Goal: Task Accomplishment & Management: Use online tool/utility

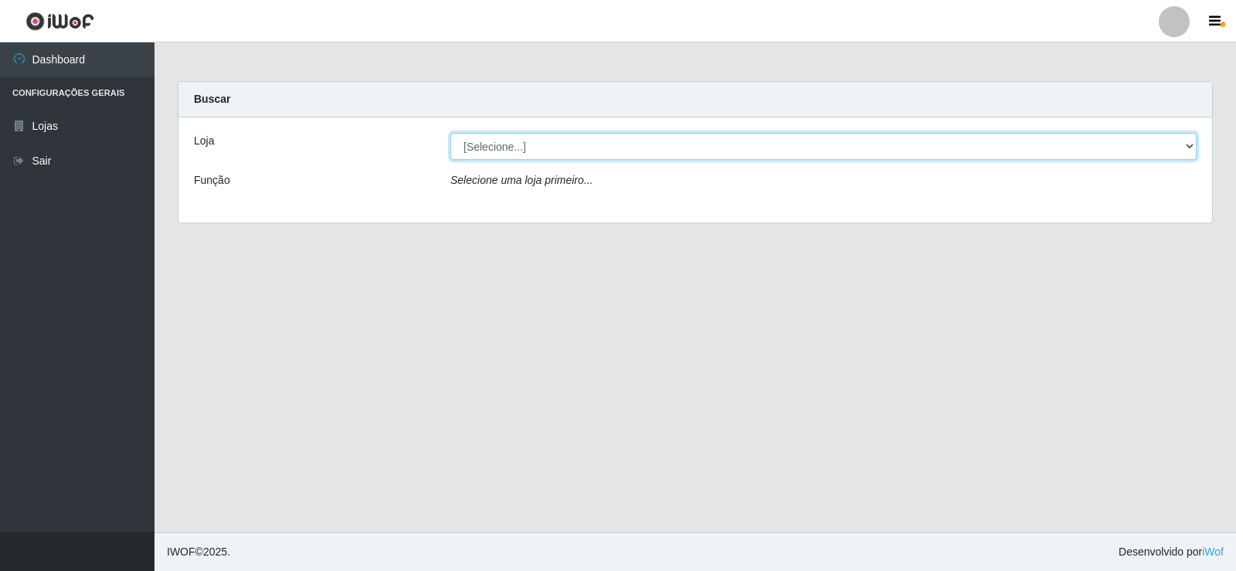
click at [1101, 144] on select "[Selecione...] Rede Compras Supermercados - LOJA 2" at bounding box center [823, 146] width 746 height 27
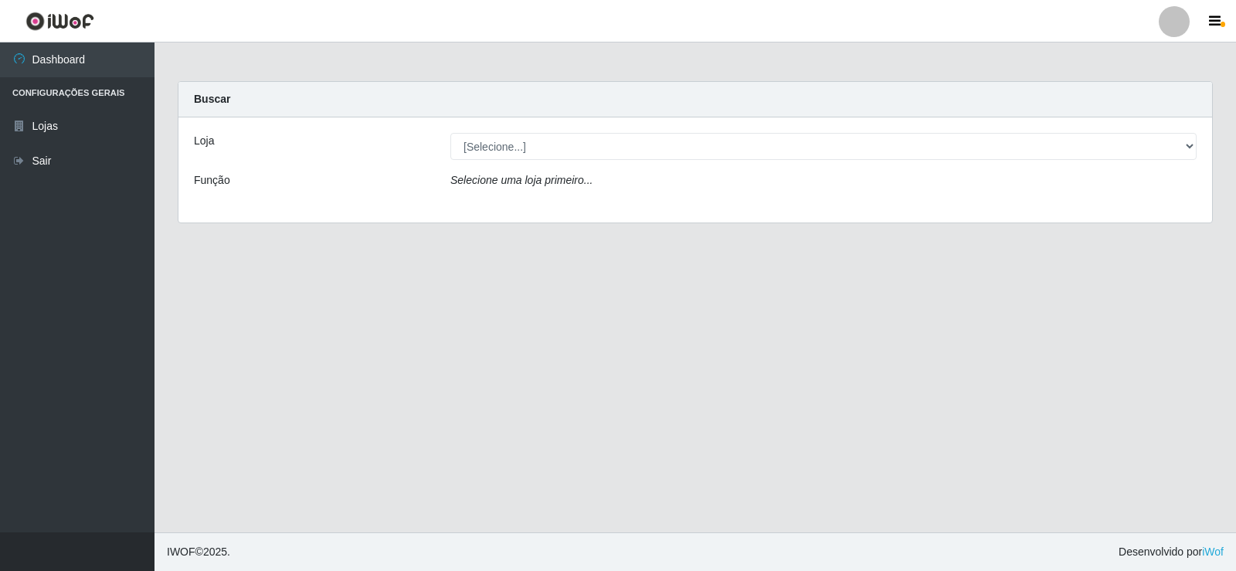
click at [1079, 219] on div "Loja [Selecione...] Rede Compras Supermercados - LOJA 2 Função Selecione uma lo…" at bounding box center [695, 169] width 1034 height 105
click at [1064, 194] on div "Selecione uma loja primeiro..." at bounding box center [824, 183] width 770 height 22
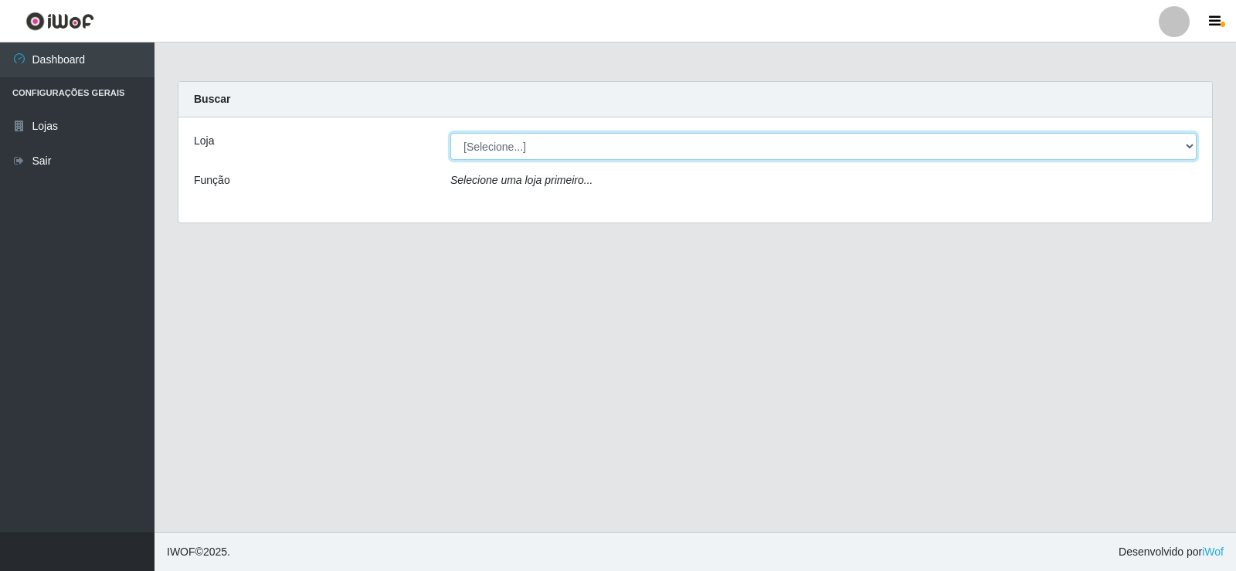
click at [1184, 151] on select "[Selecione...] Rede Compras Supermercados - LOJA 2" at bounding box center [823, 146] width 746 height 27
select select "161"
click at [450, 133] on select "[Selecione...] Rede Compras Supermercados - LOJA 2" at bounding box center [823, 146] width 746 height 27
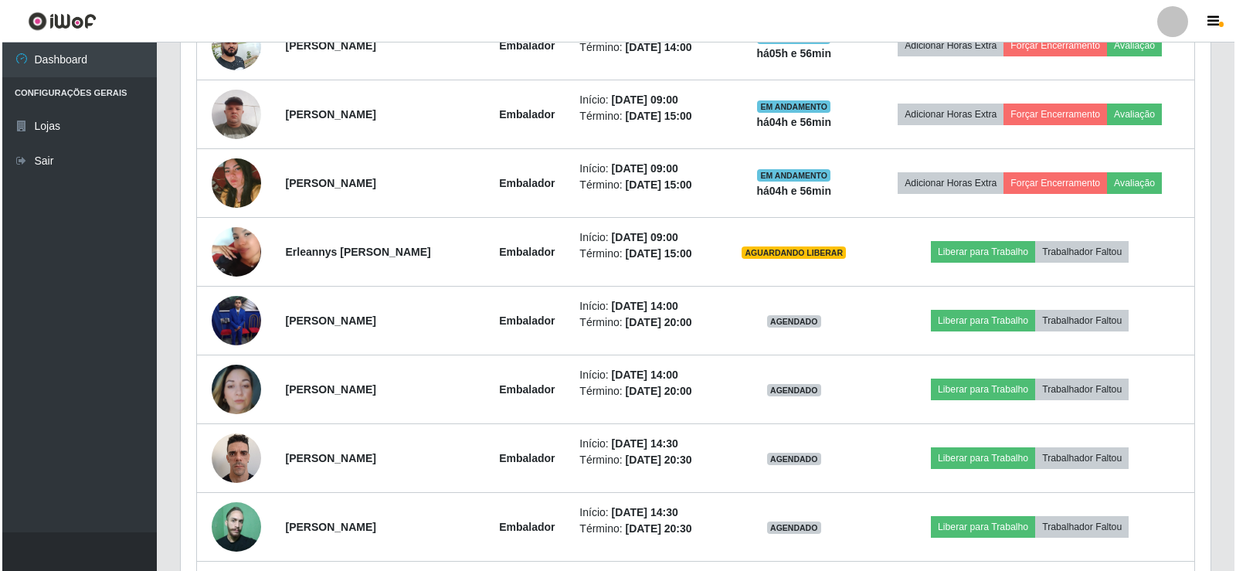
scroll to position [773, 0]
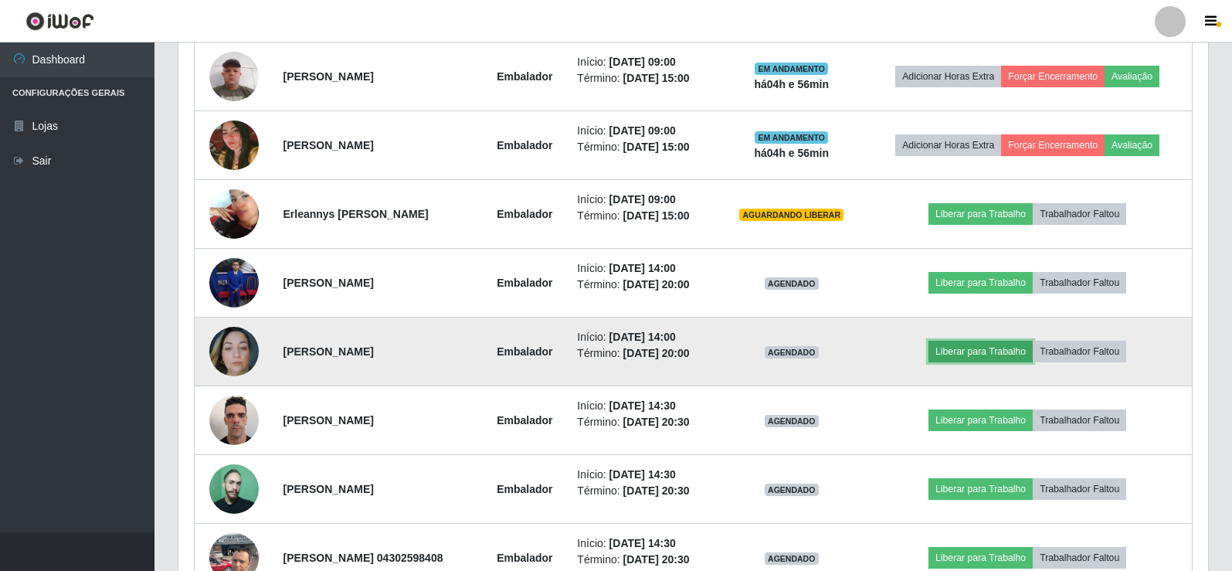
click at [1020, 349] on button "Liberar para Trabalho" at bounding box center [981, 352] width 104 height 22
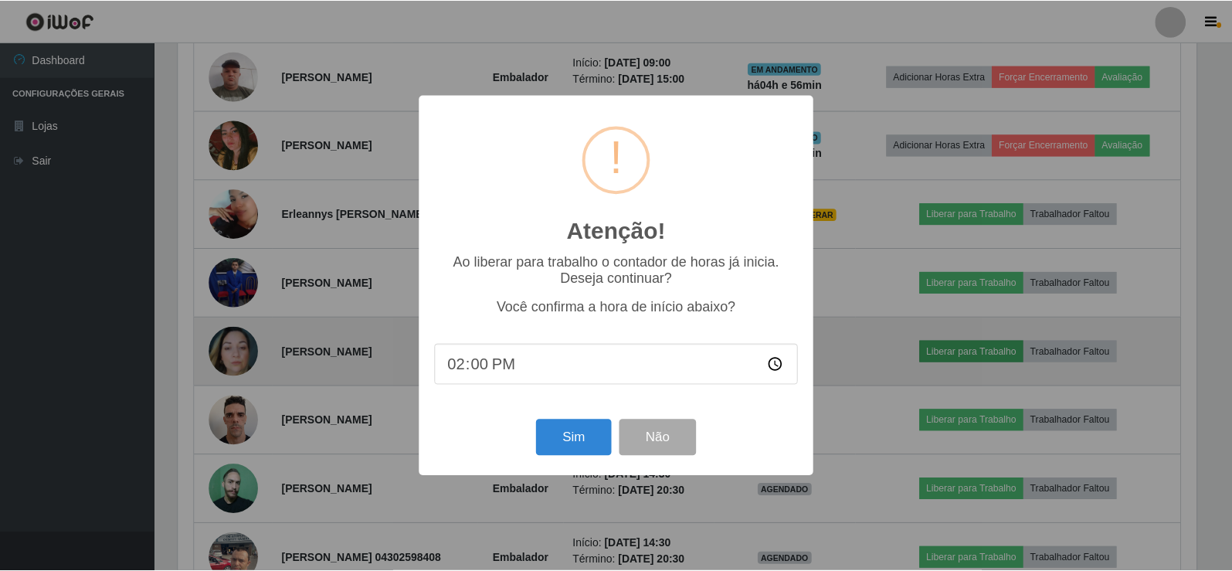
scroll to position [321, 1022]
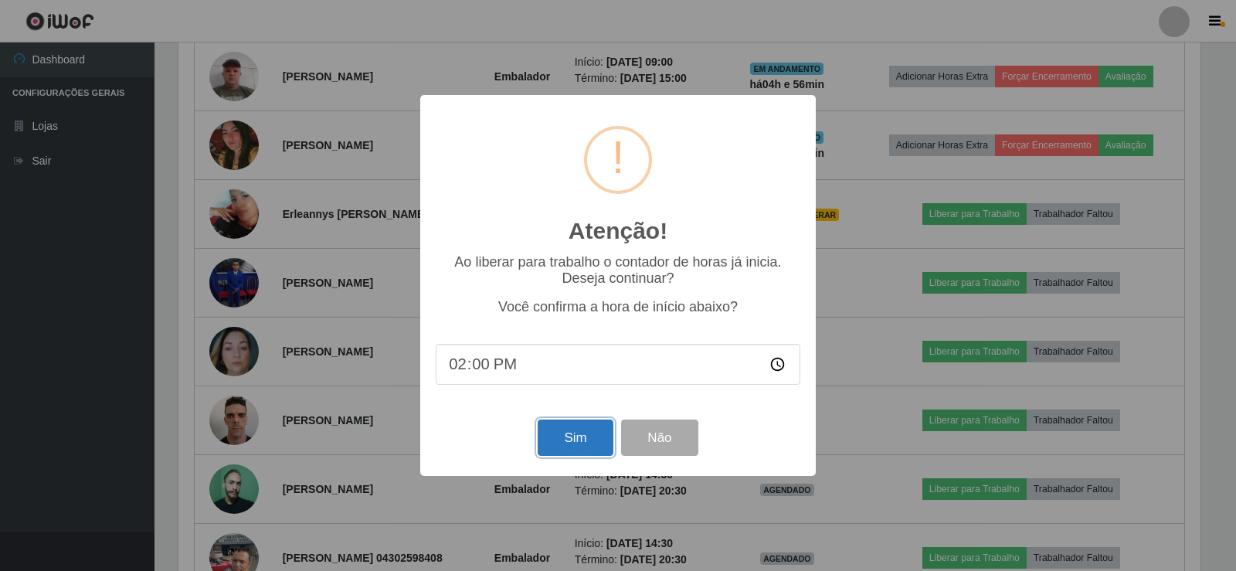
click at [580, 437] on button "Sim" at bounding box center [575, 438] width 75 height 36
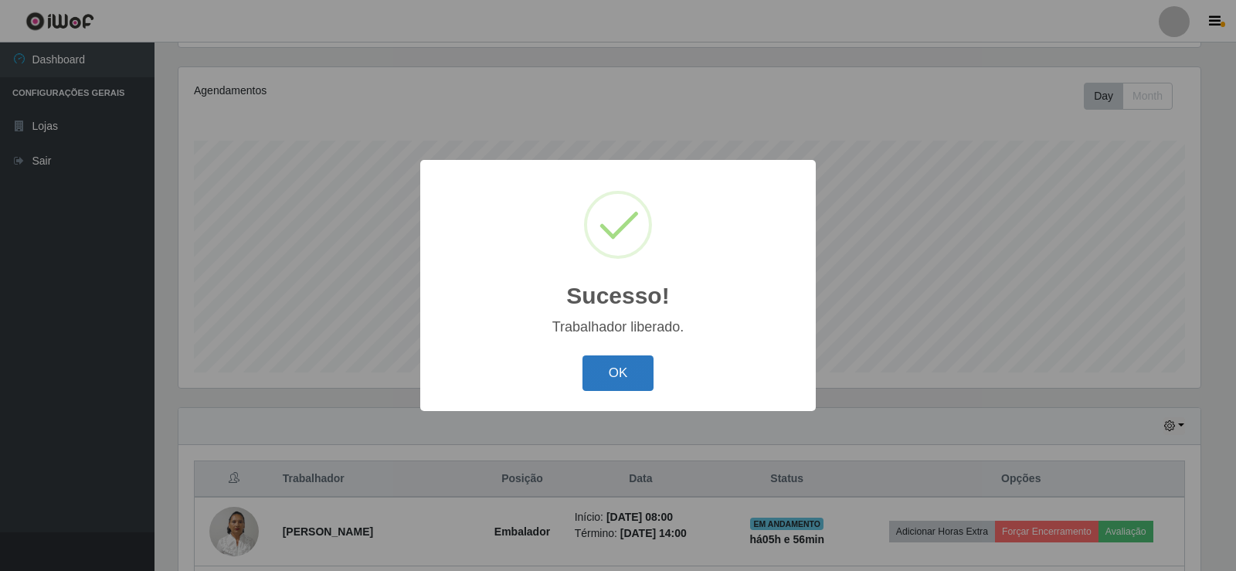
click at [589, 376] on button "OK" at bounding box center [619, 373] width 72 height 36
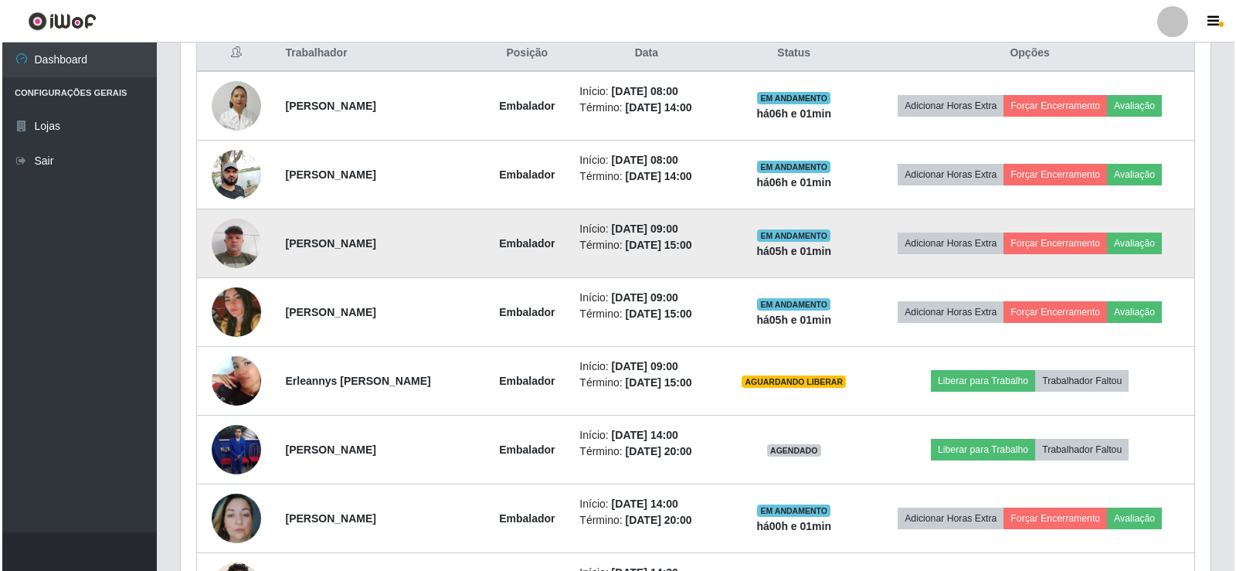
scroll to position [489, 0]
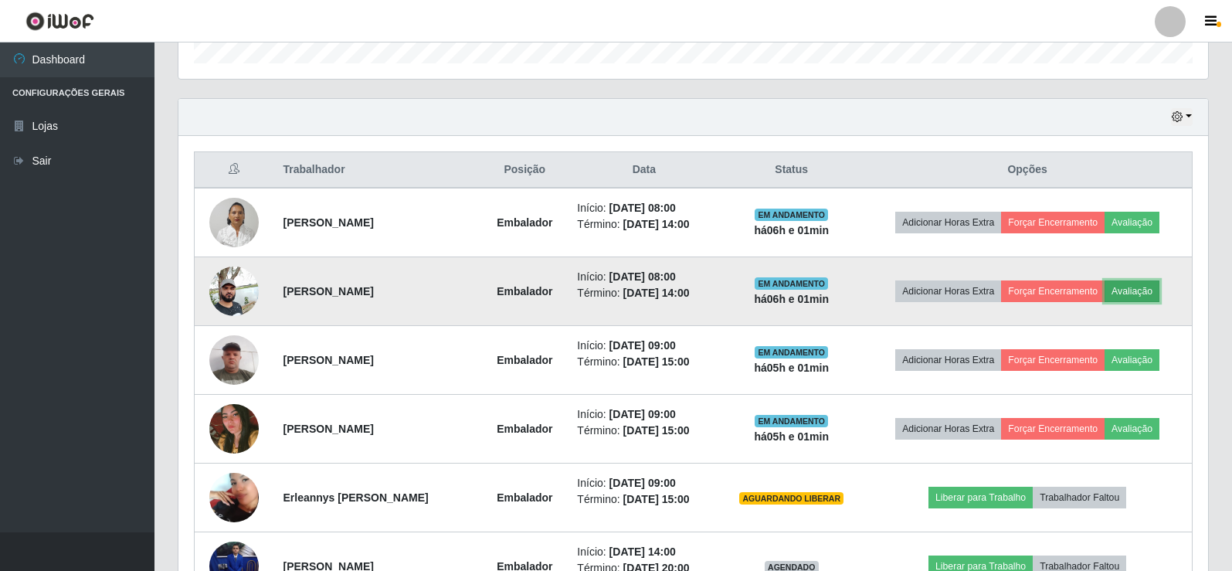
click at [1134, 287] on button "Avaliação" at bounding box center [1132, 291] width 55 height 22
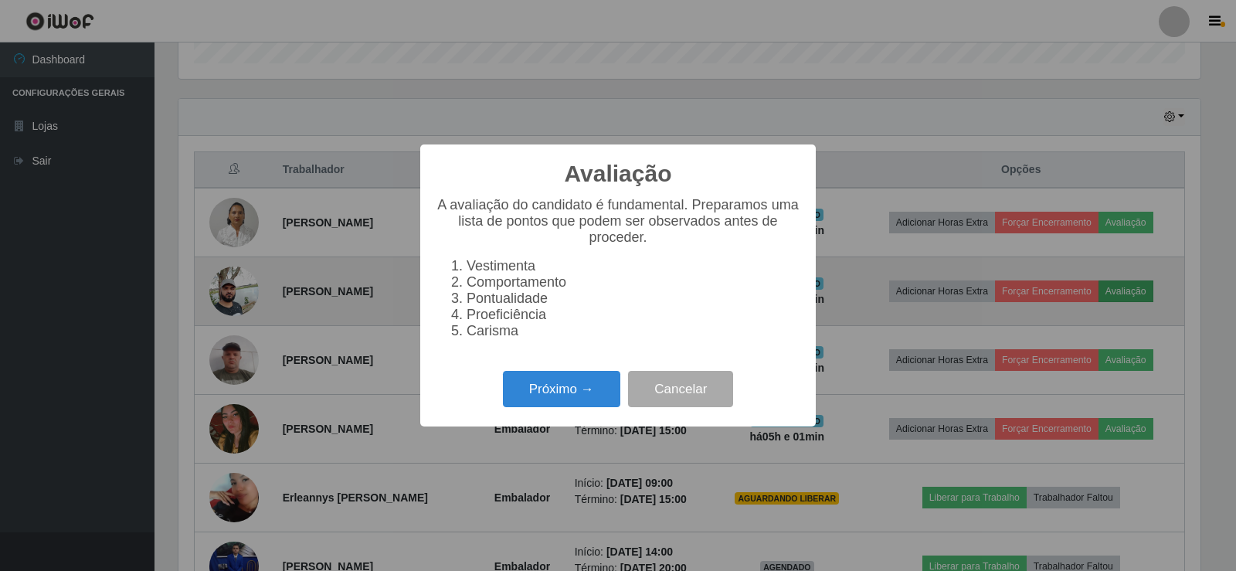
scroll to position [321, 1022]
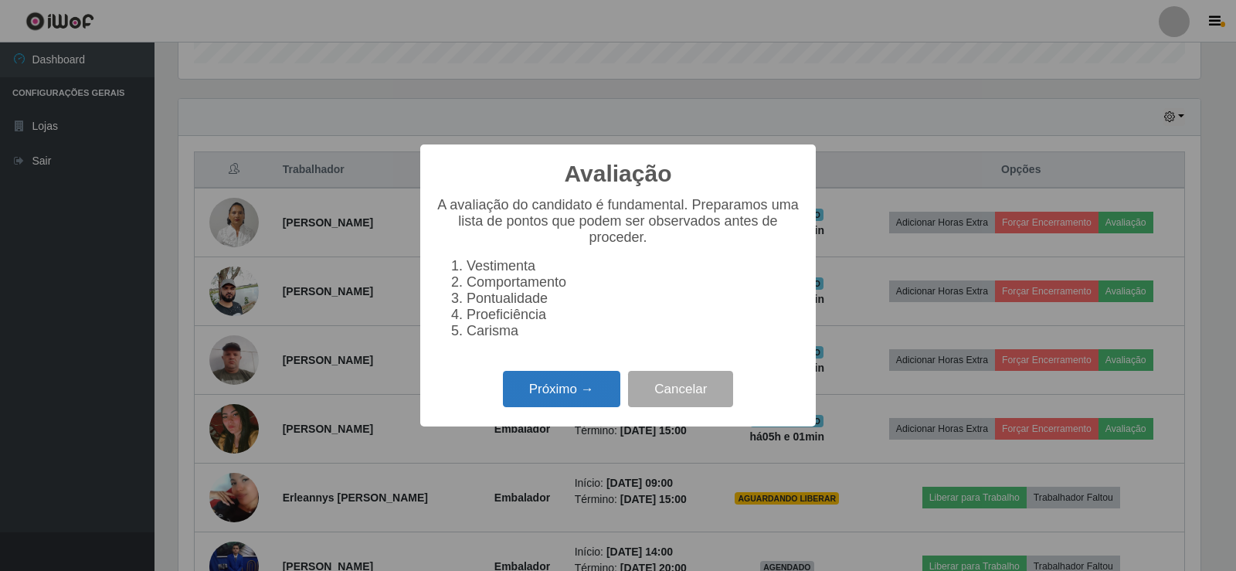
click at [543, 393] on button "Próximo →" at bounding box center [561, 389] width 117 height 36
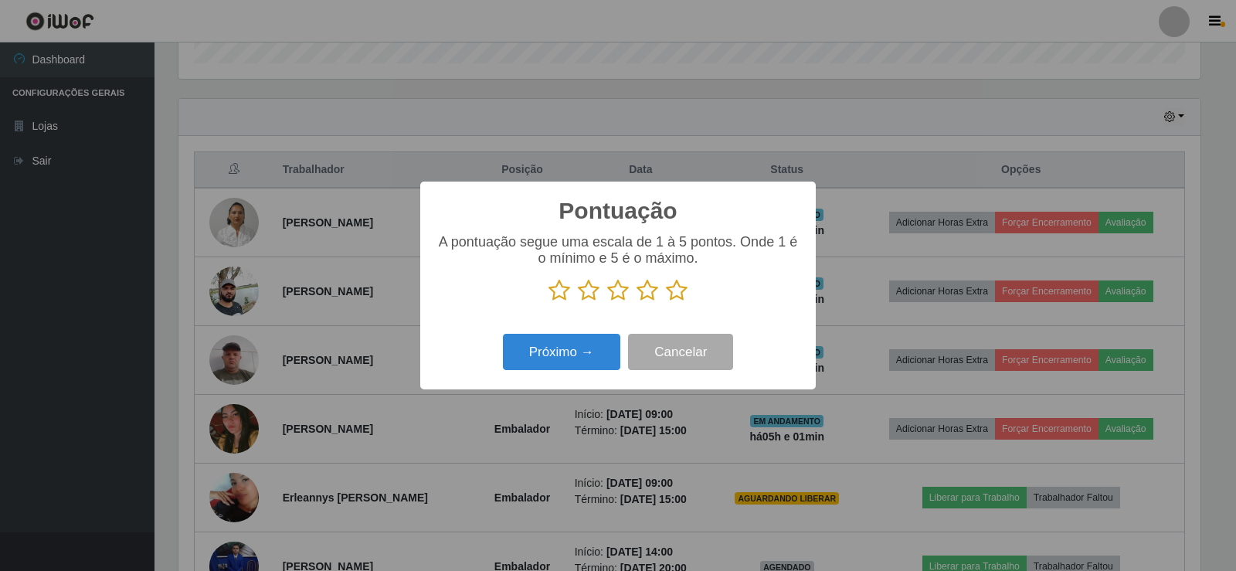
click at [682, 300] on icon at bounding box center [677, 290] width 22 height 23
click at [666, 302] on input "radio" at bounding box center [666, 302] width 0 height 0
click at [540, 336] on button "Próximo →" at bounding box center [561, 352] width 117 height 36
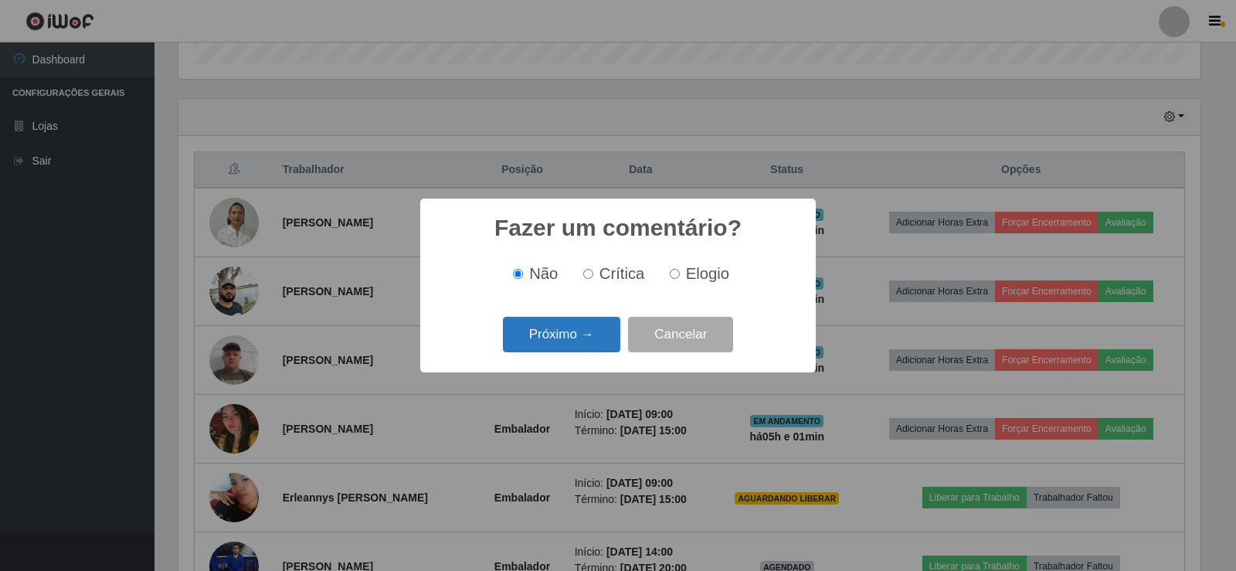
click at [541, 344] on button "Próximo →" at bounding box center [561, 335] width 117 height 36
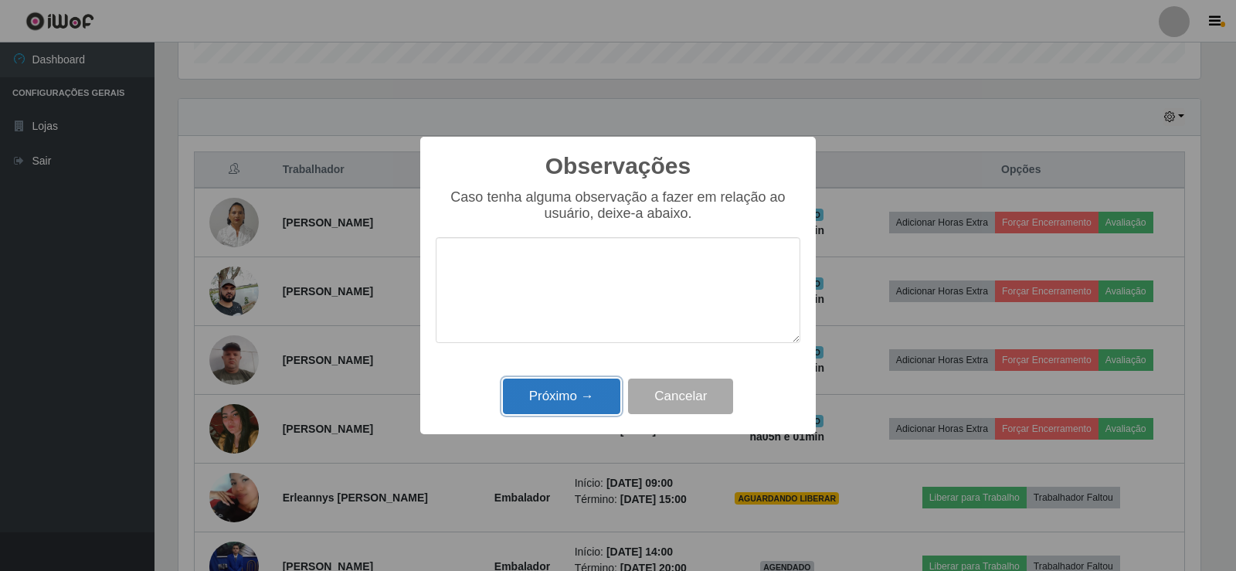
click at [549, 392] on button "Próximo →" at bounding box center [561, 397] width 117 height 36
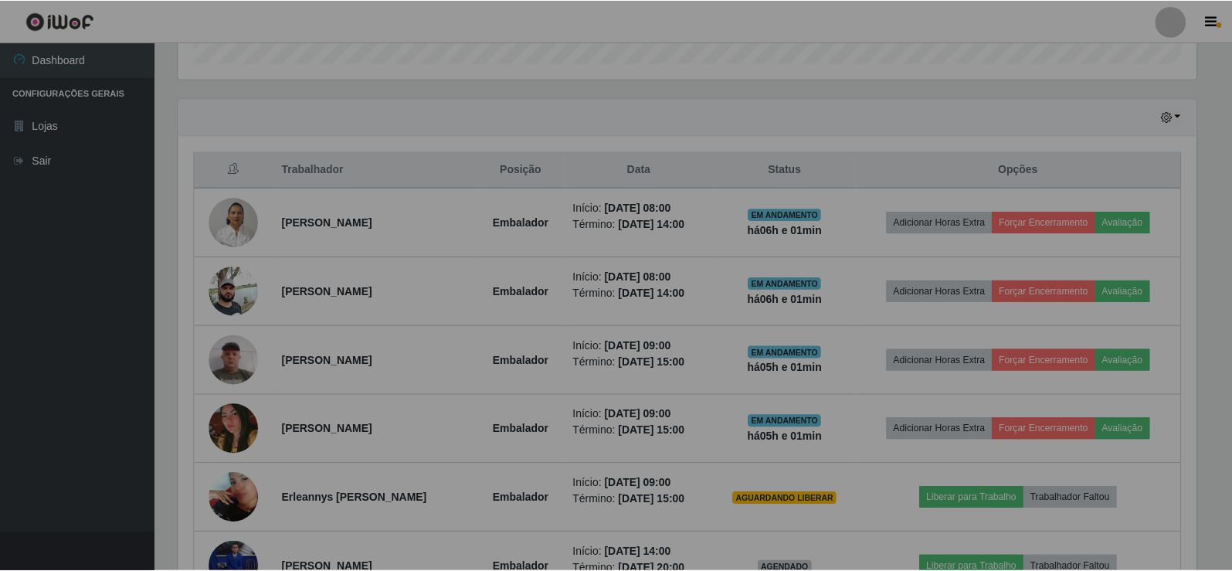
scroll to position [321, 1030]
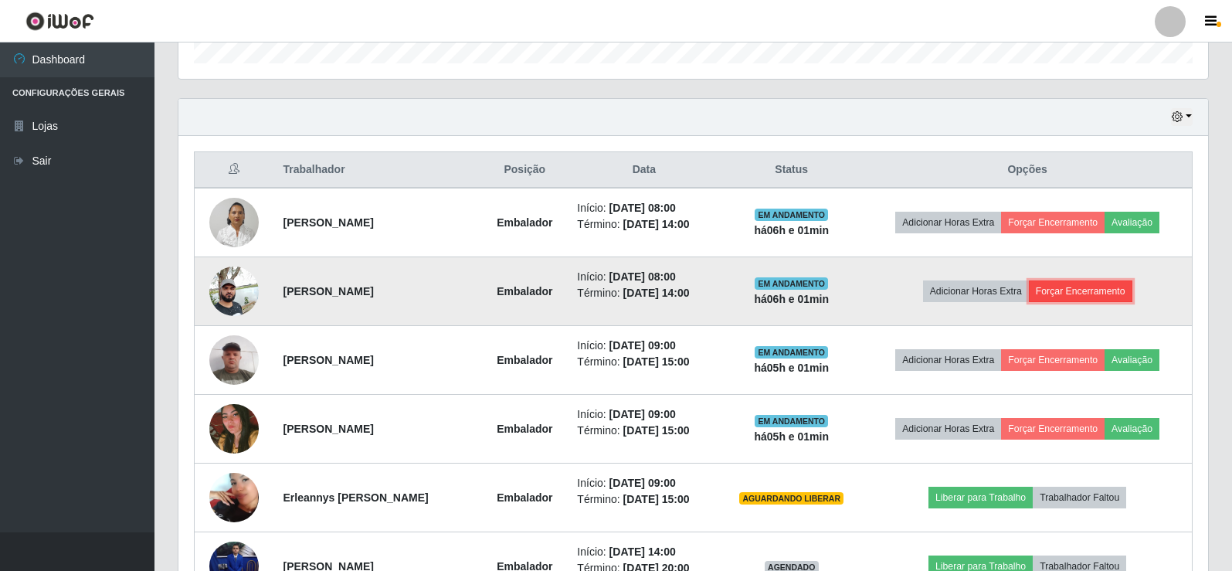
click at [1133, 294] on button "Forçar Encerramento" at bounding box center [1081, 291] width 104 height 22
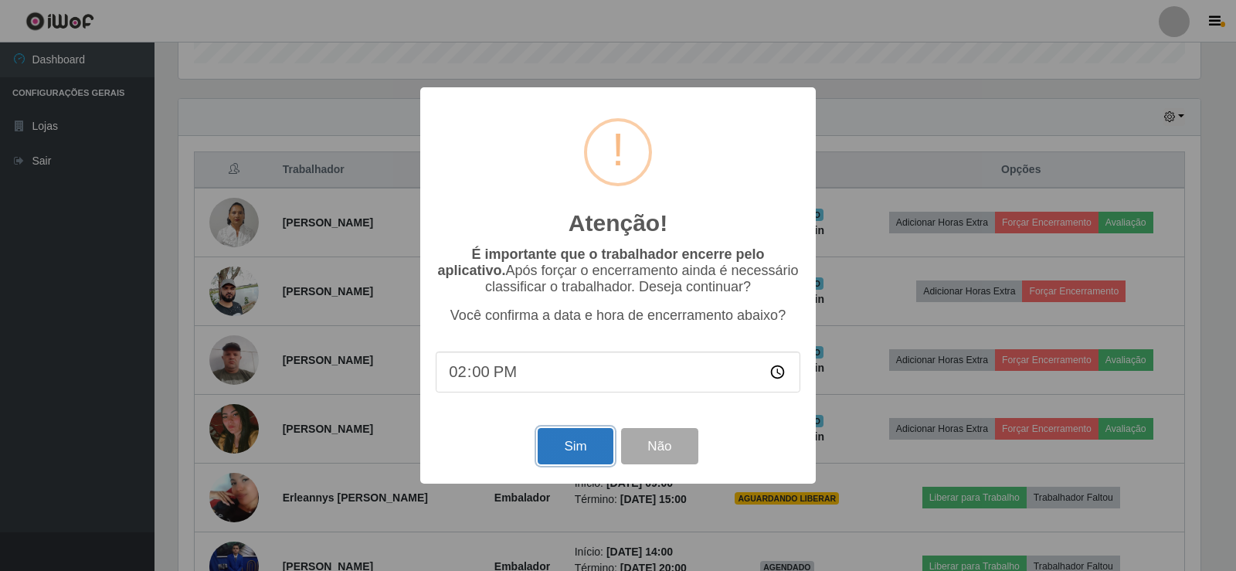
click at [585, 449] on button "Sim" at bounding box center [575, 446] width 75 height 36
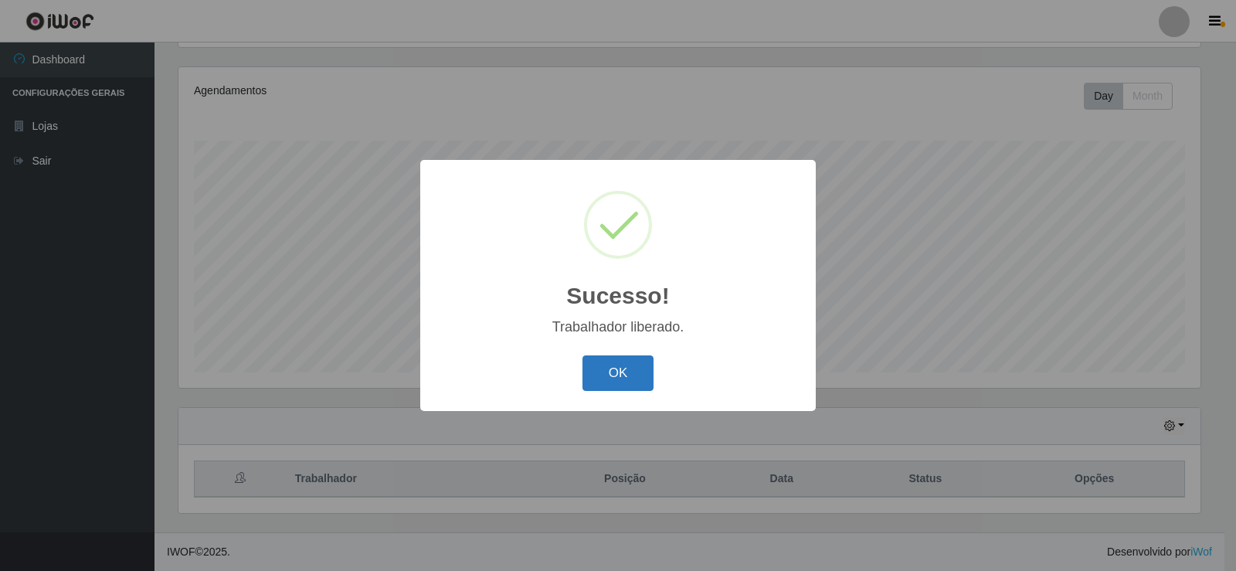
click at [622, 370] on button "OK" at bounding box center [619, 373] width 72 height 36
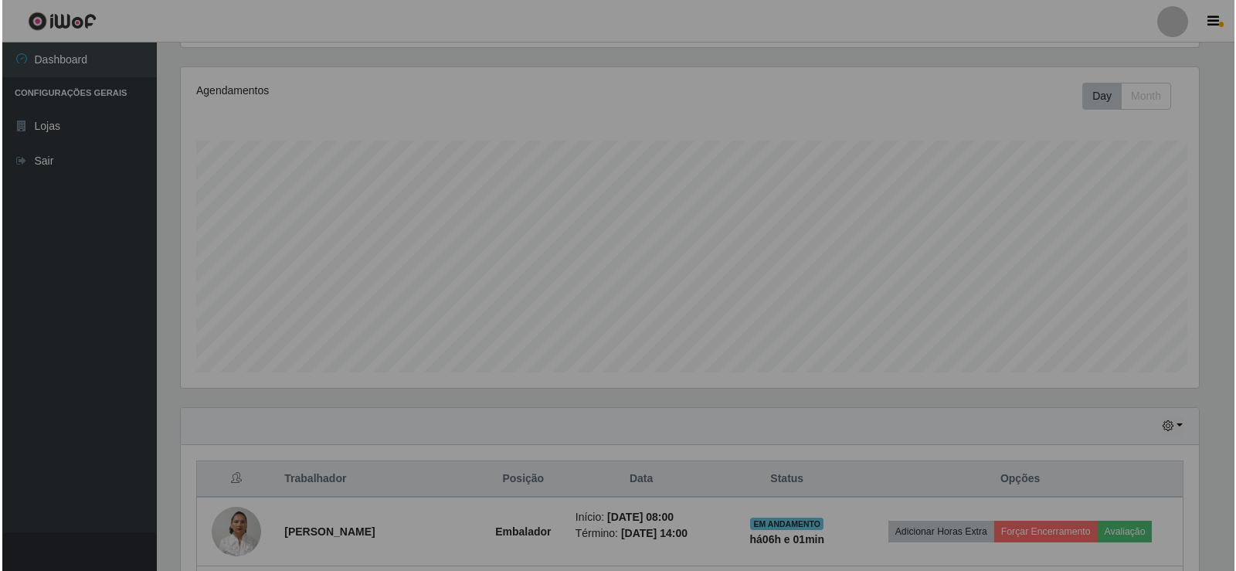
scroll to position [321, 1030]
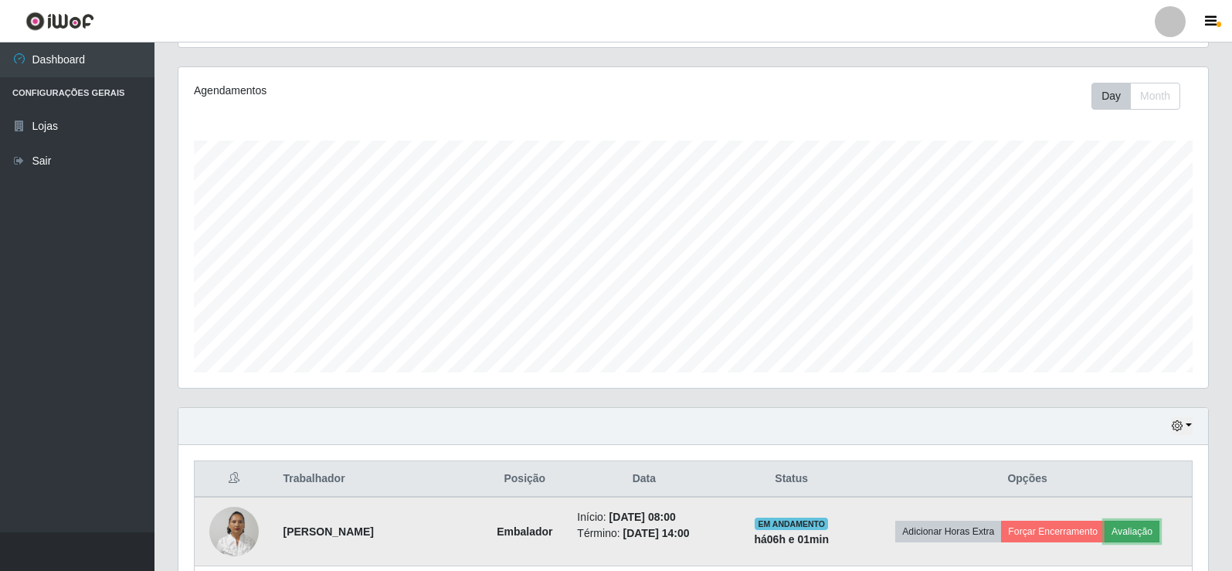
click at [1135, 533] on button "Avaliação" at bounding box center [1132, 532] width 55 height 22
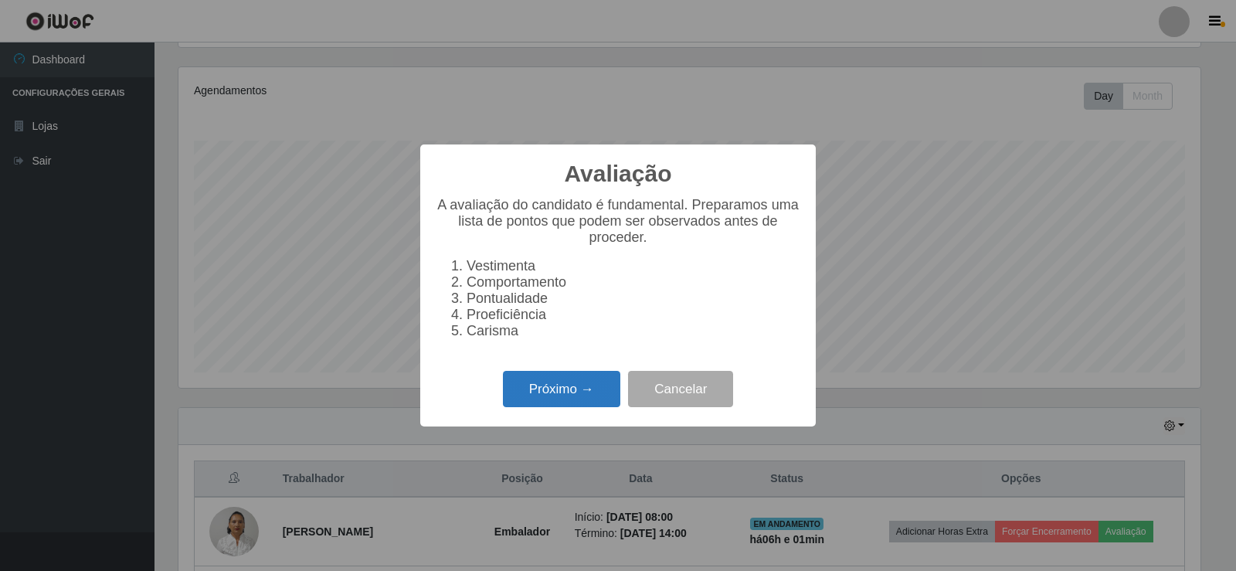
click at [586, 391] on button "Próximo →" at bounding box center [561, 389] width 117 height 36
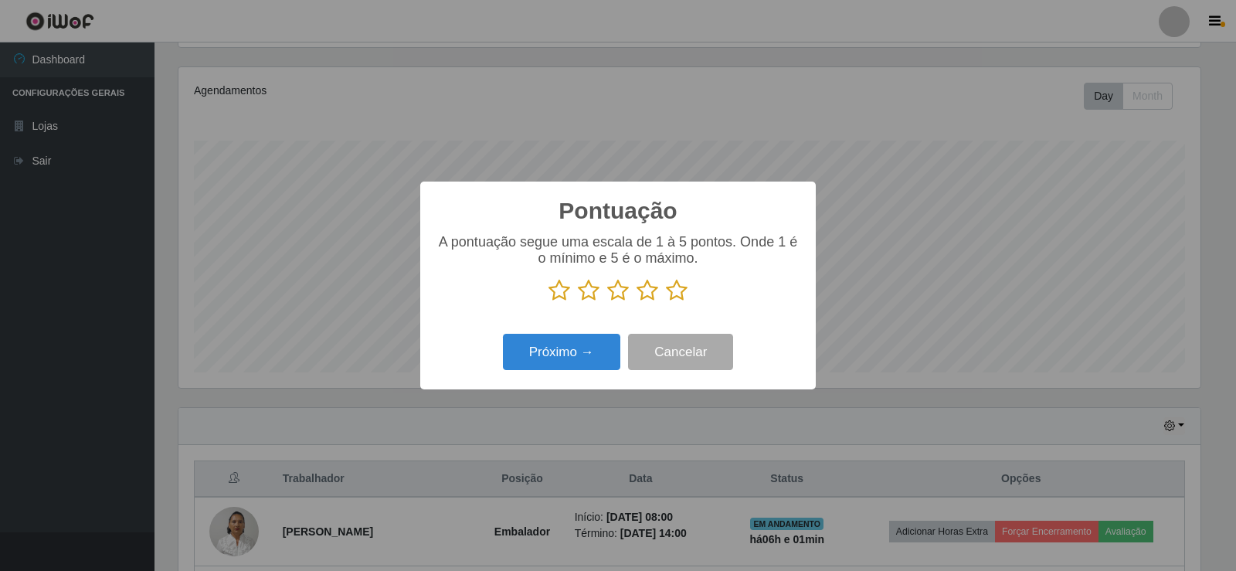
scroll to position [772347, 771645]
click at [675, 293] on icon at bounding box center [677, 290] width 22 height 23
click at [666, 302] on input "radio" at bounding box center [666, 302] width 0 height 0
click at [599, 353] on button "Próximo →" at bounding box center [561, 352] width 117 height 36
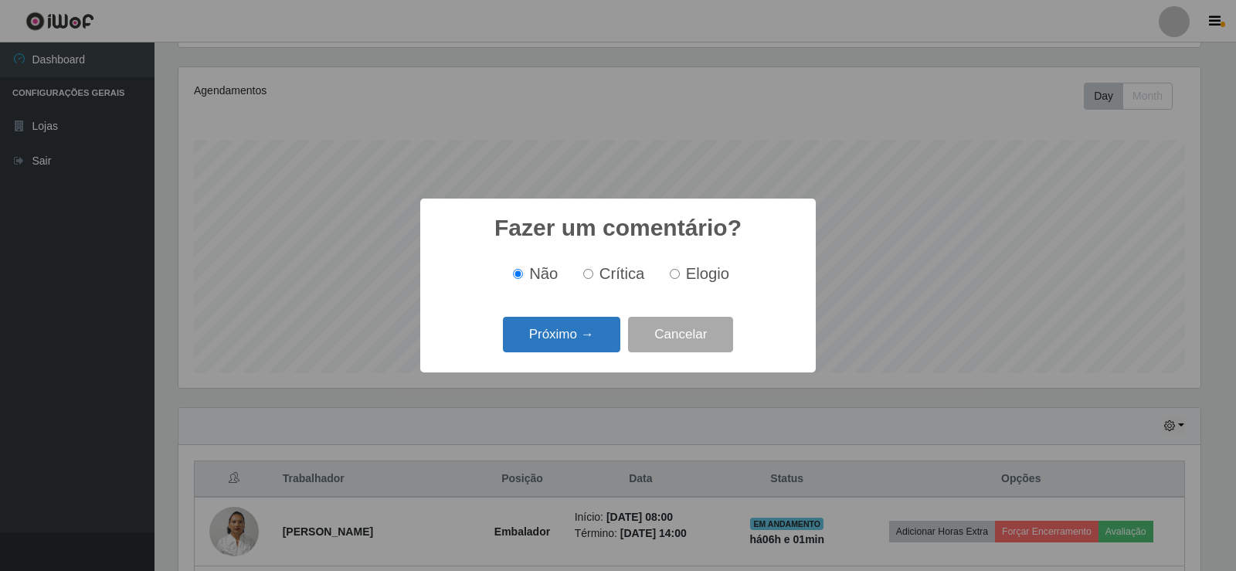
click at [596, 337] on button "Próximo →" at bounding box center [561, 335] width 117 height 36
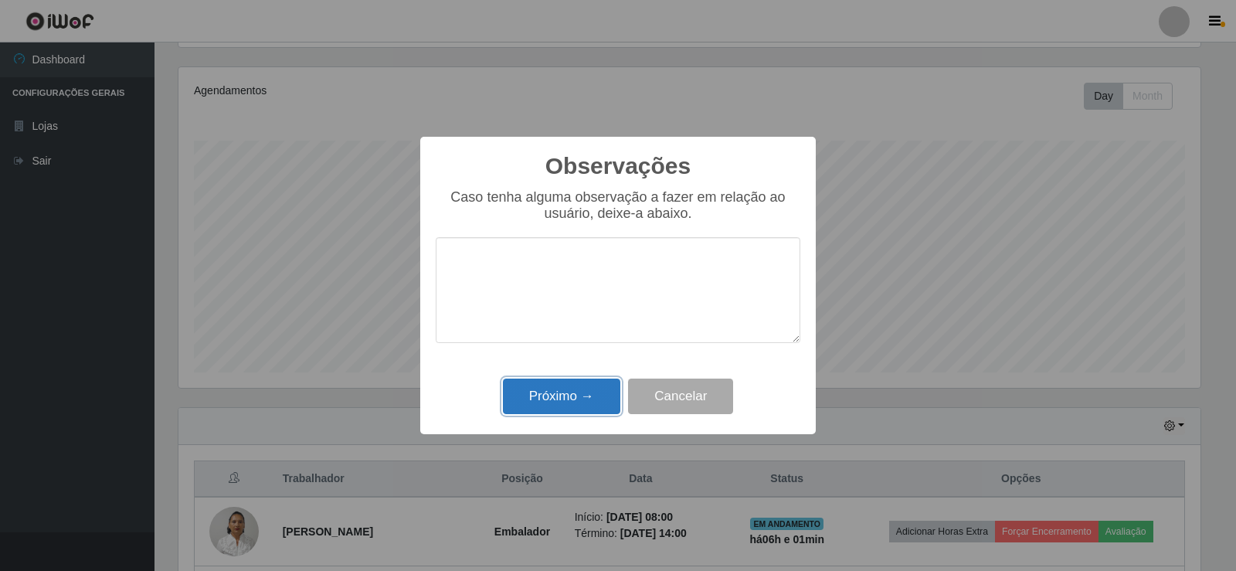
click at [593, 396] on button "Próximo →" at bounding box center [561, 397] width 117 height 36
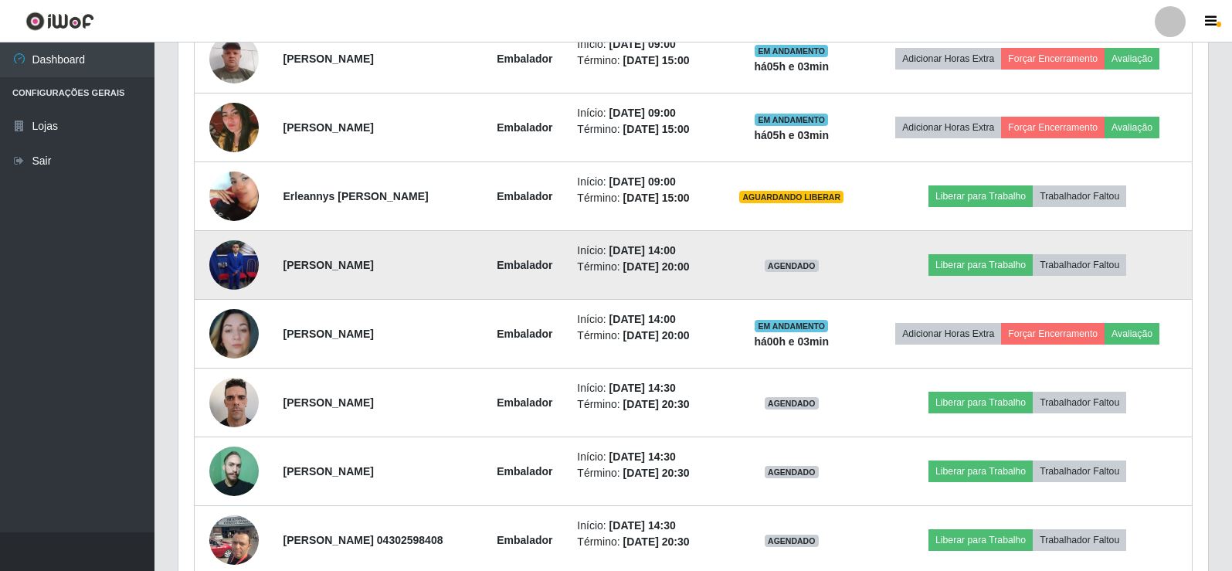
scroll to position [721, 0]
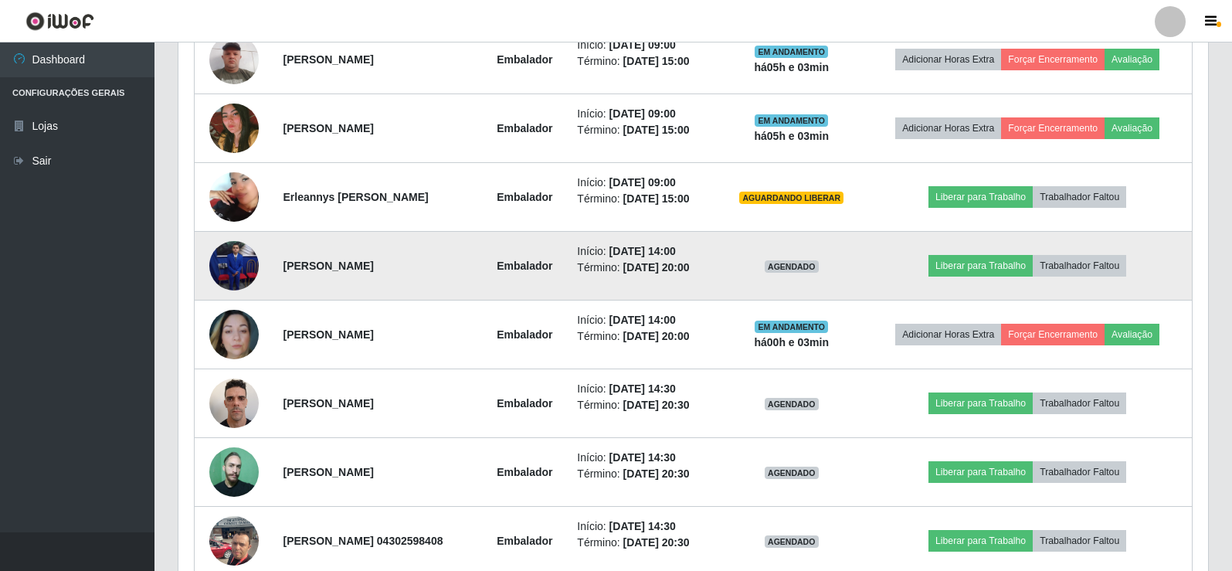
click at [236, 256] on img at bounding box center [233, 265] width 49 height 49
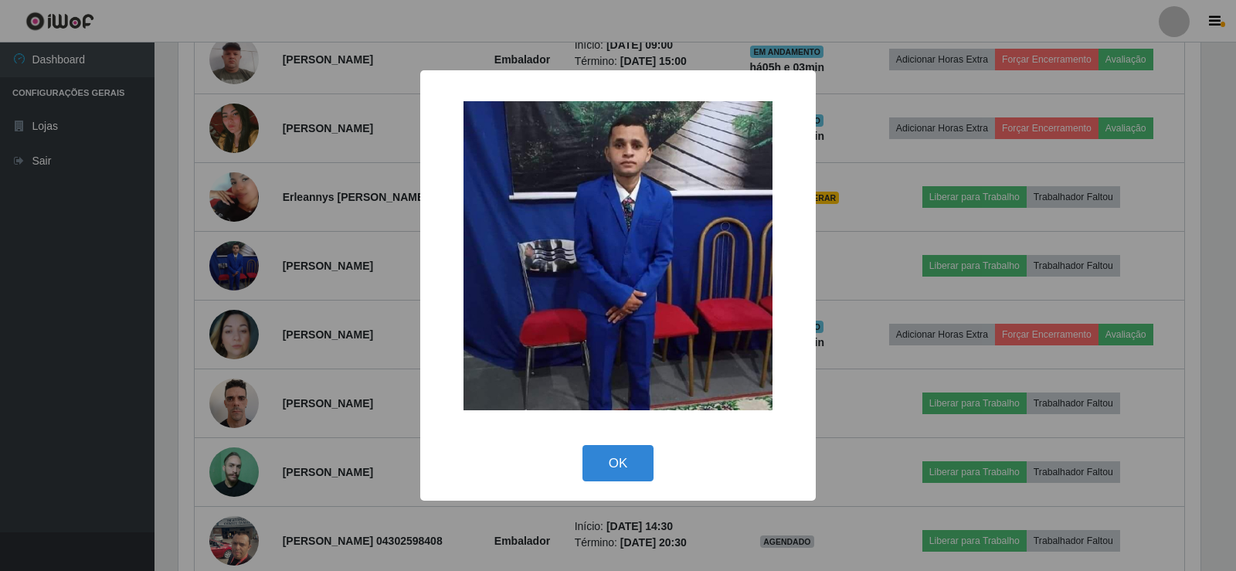
click at [531, 260] on img at bounding box center [618, 255] width 309 height 309
click at [611, 463] on button "OK" at bounding box center [619, 463] width 72 height 36
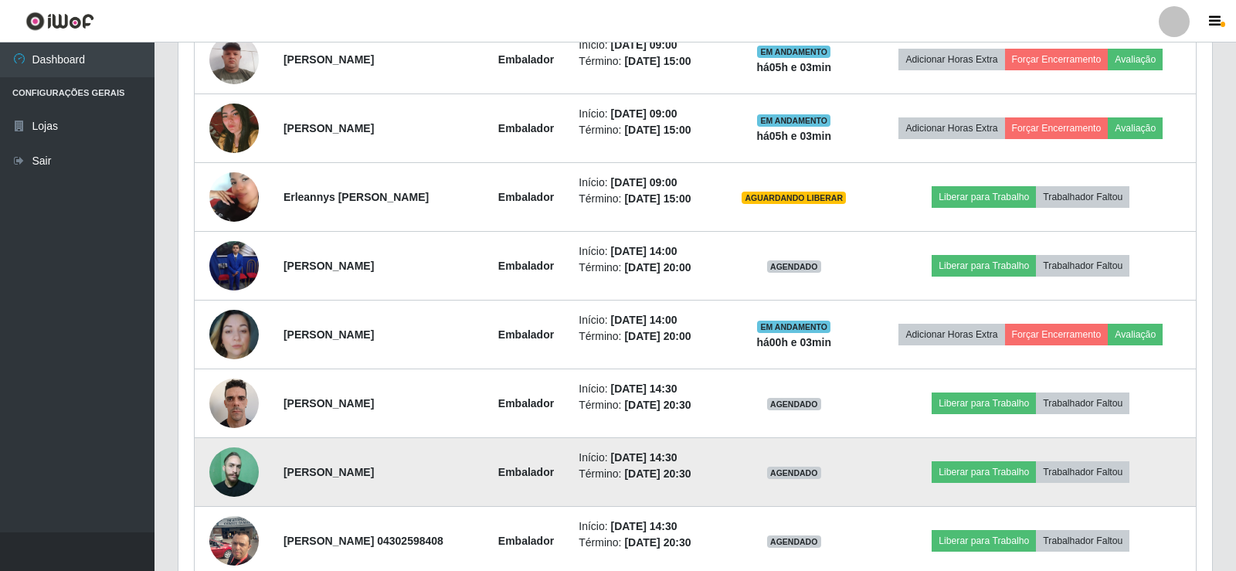
scroll to position [321, 1030]
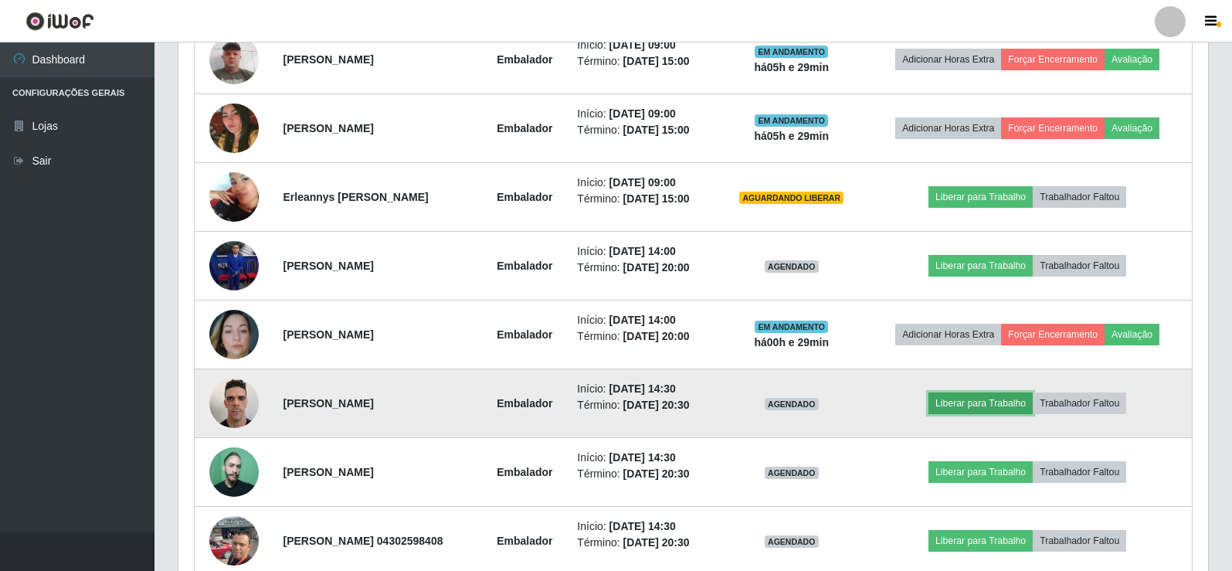
click at [1011, 400] on button "Liberar para Trabalho" at bounding box center [981, 404] width 104 height 22
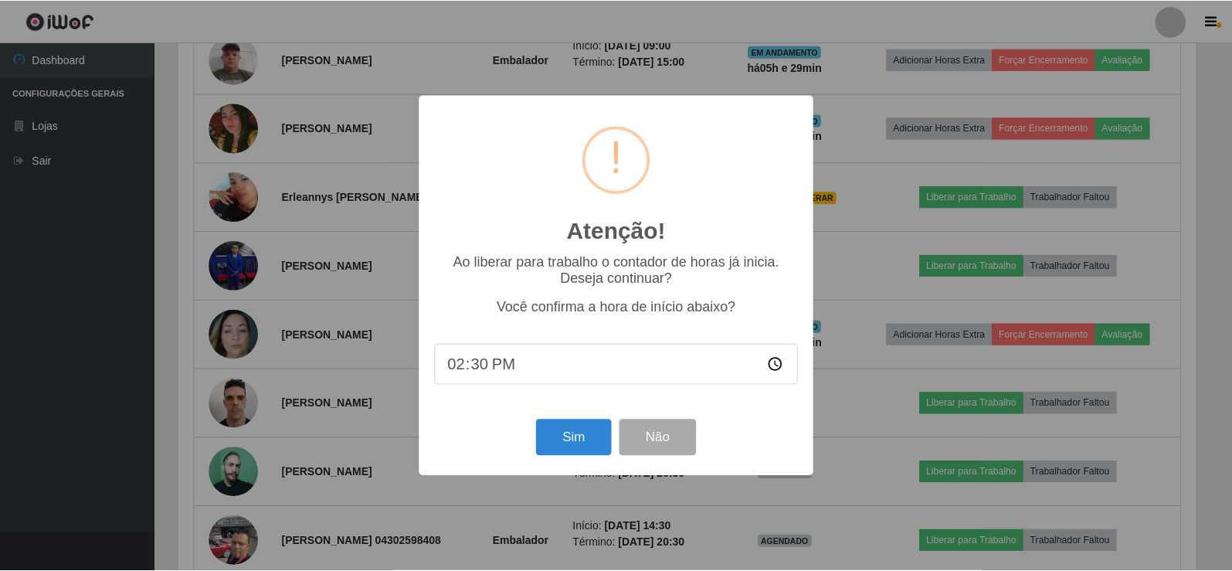
scroll to position [321, 1022]
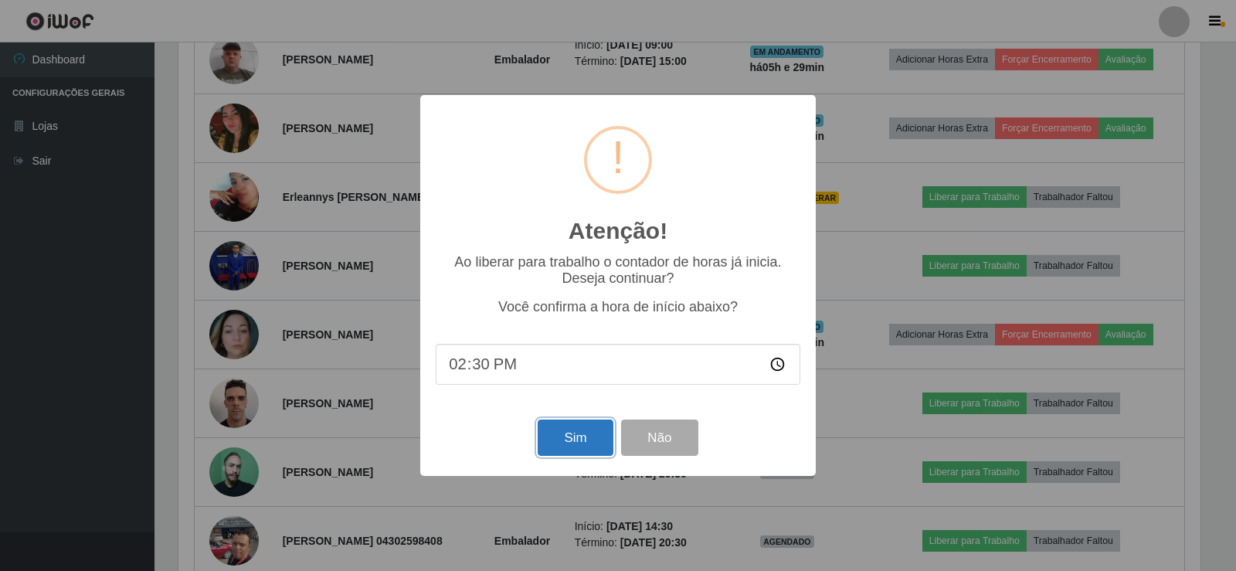
click at [563, 437] on button "Sim" at bounding box center [575, 438] width 75 height 36
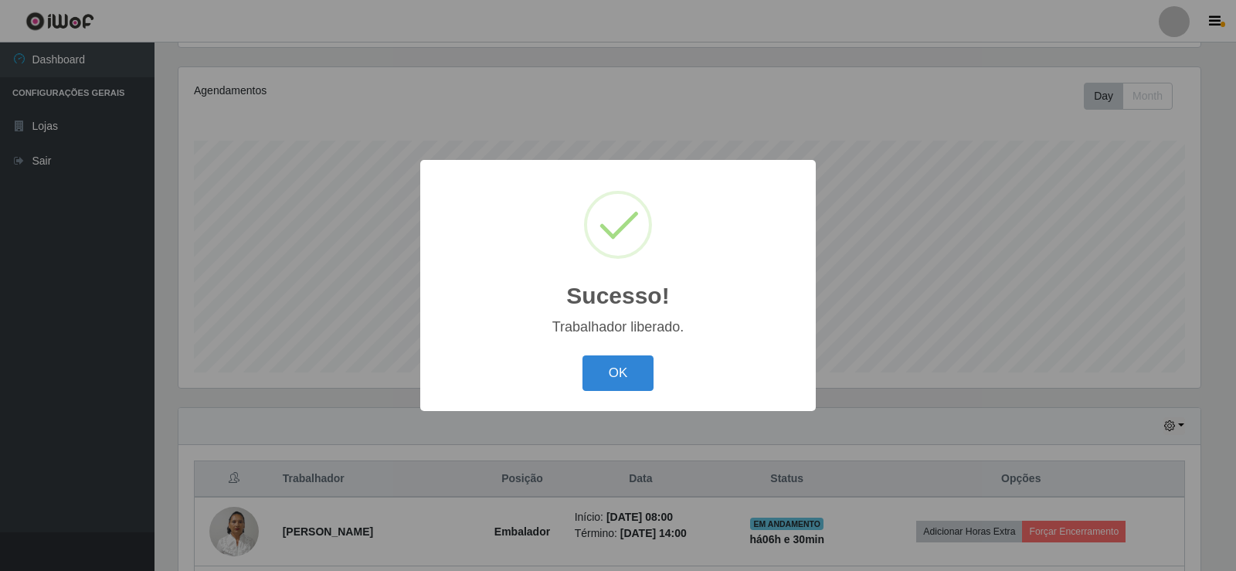
click at [629, 354] on div "OK Cancel" at bounding box center [618, 373] width 365 height 44
click at [624, 369] on button "OK" at bounding box center [619, 373] width 72 height 36
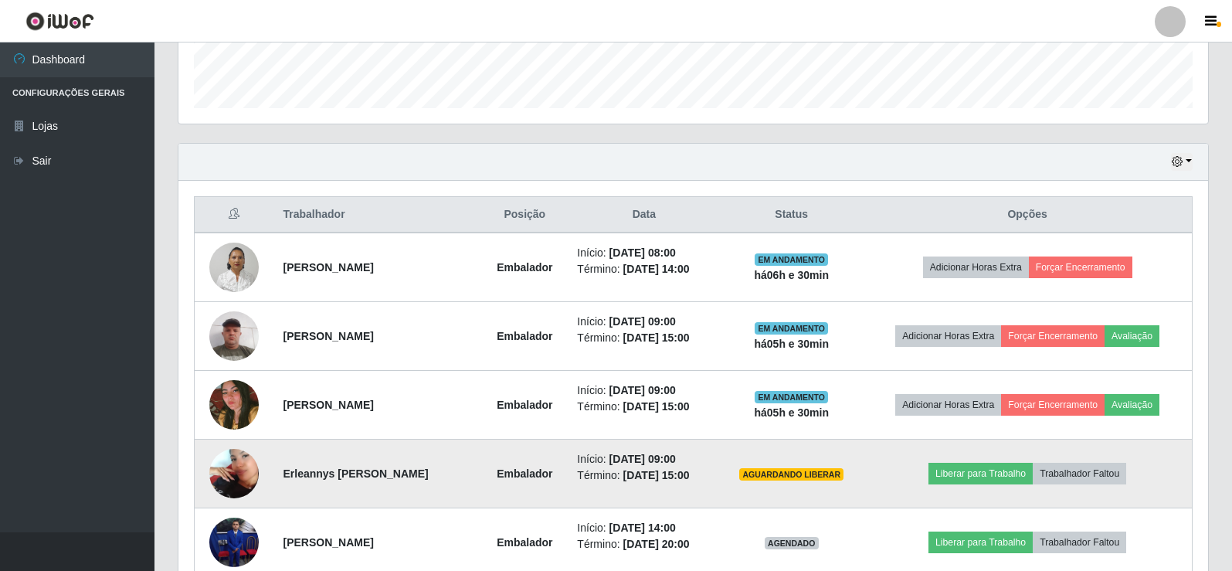
scroll to position [489, 0]
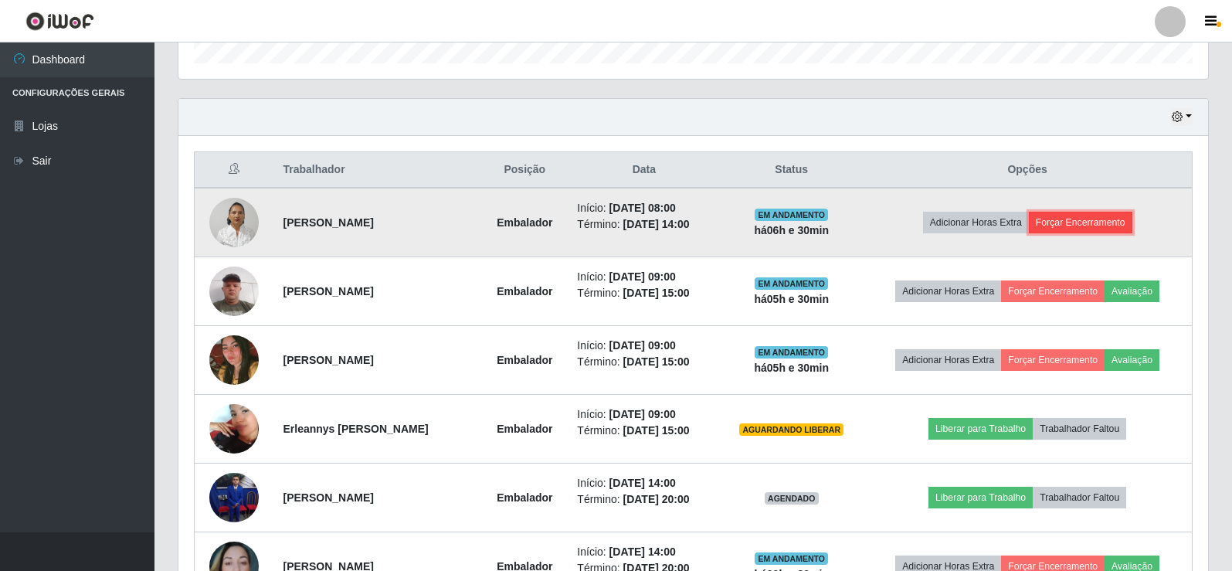
click at [1113, 220] on button "Forçar Encerramento" at bounding box center [1081, 223] width 104 height 22
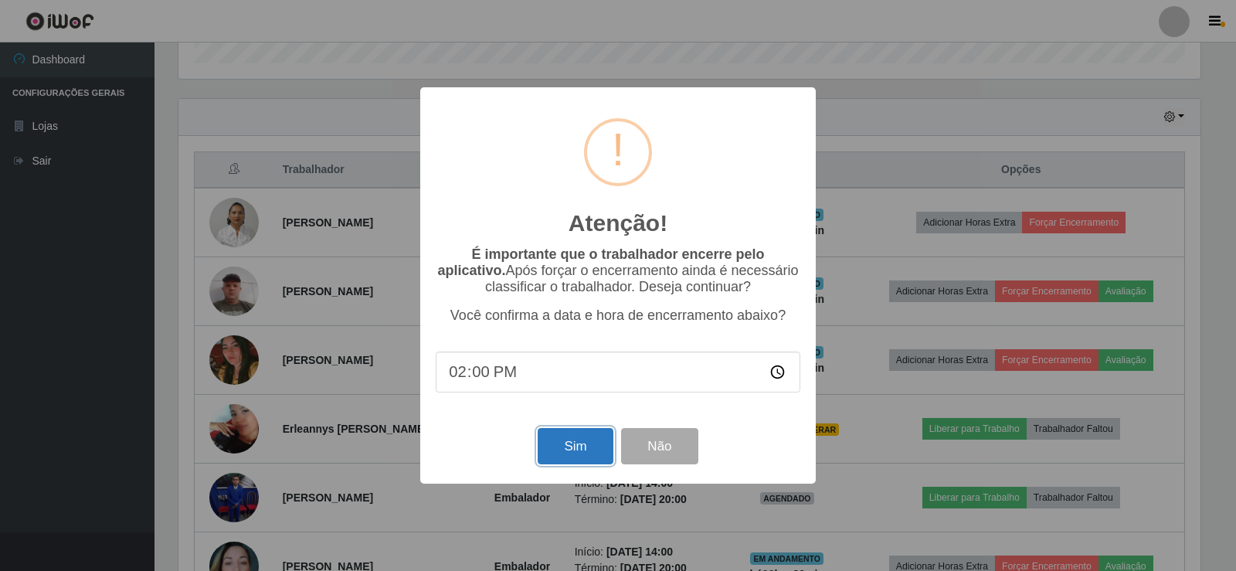
click at [559, 454] on button "Sim" at bounding box center [575, 446] width 75 height 36
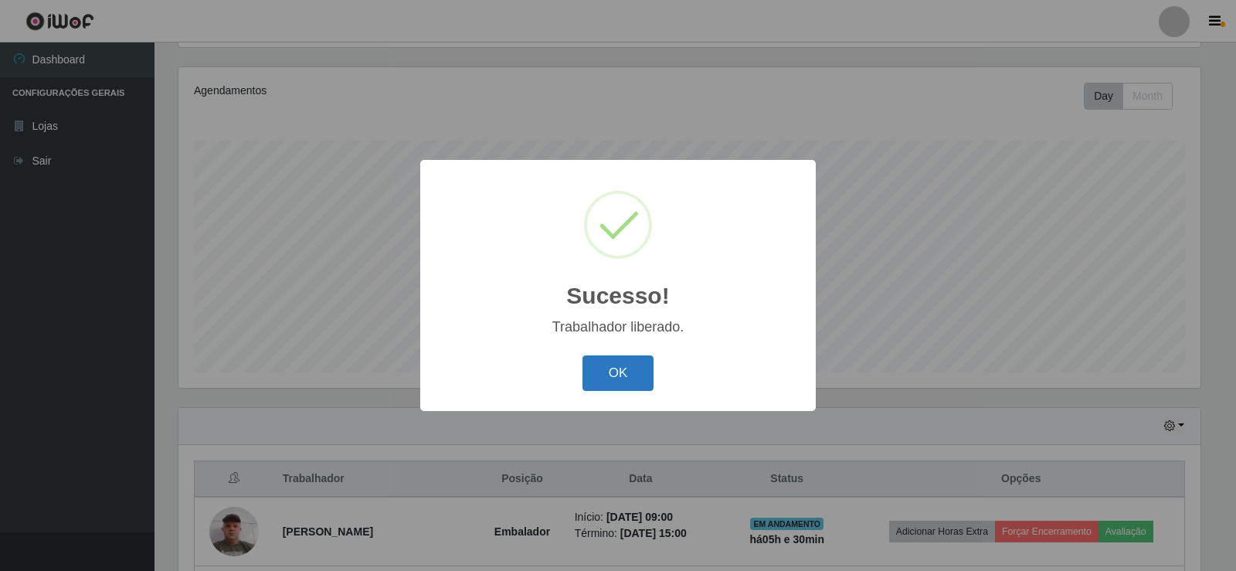
click at [633, 379] on button "OK" at bounding box center [619, 373] width 72 height 36
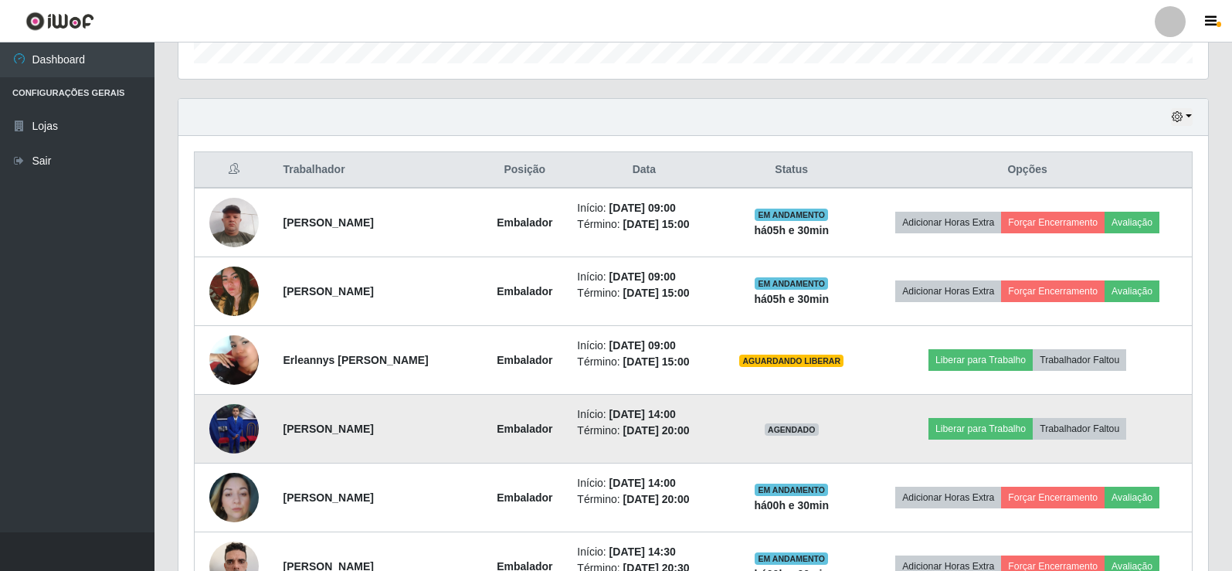
scroll to position [644, 0]
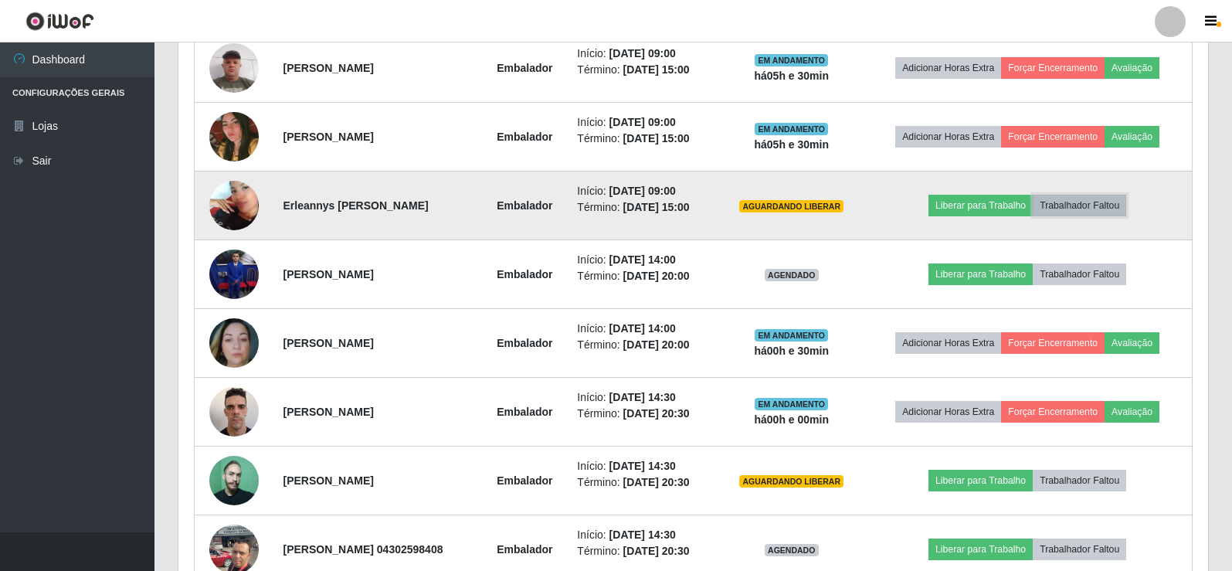
click at [1092, 208] on button "Trabalhador Faltou" at bounding box center [1079, 206] width 93 height 22
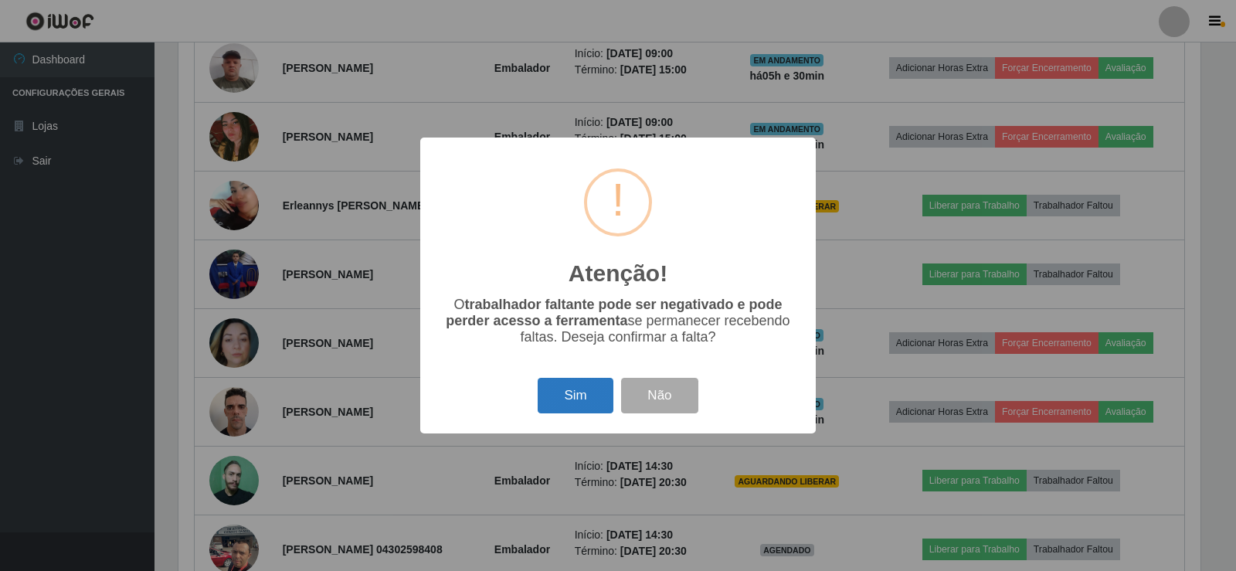
click at [561, 406] on button "Sim" at bounding box center [575, 396] width 75 height 36
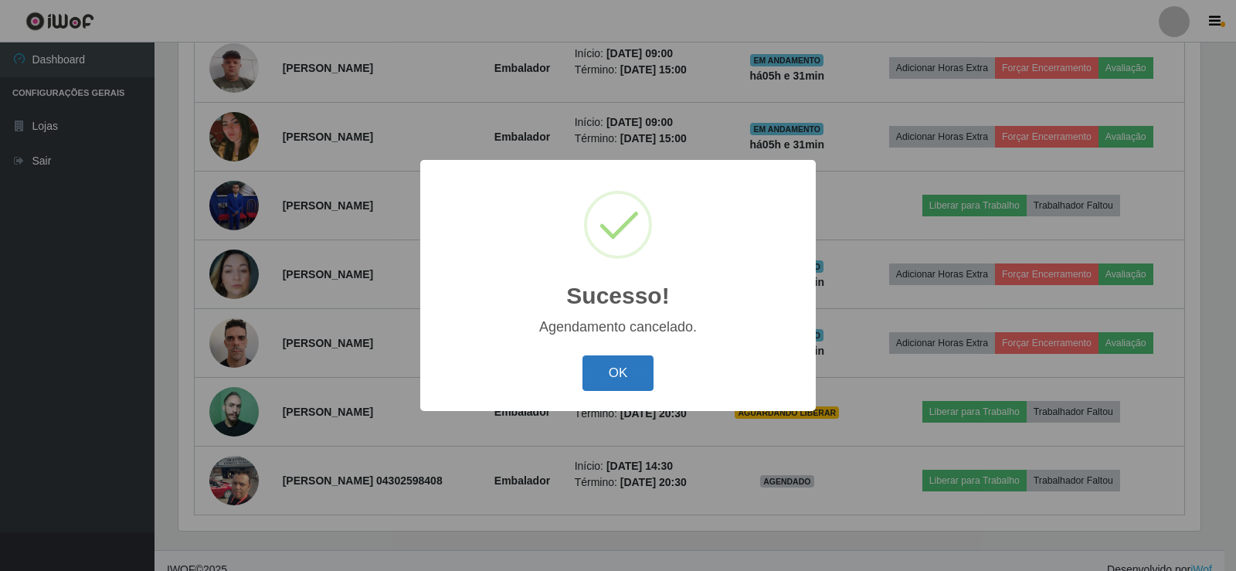
click at [604, 379] on button "OK" at bounding box center [619, 373] width 72 height 36
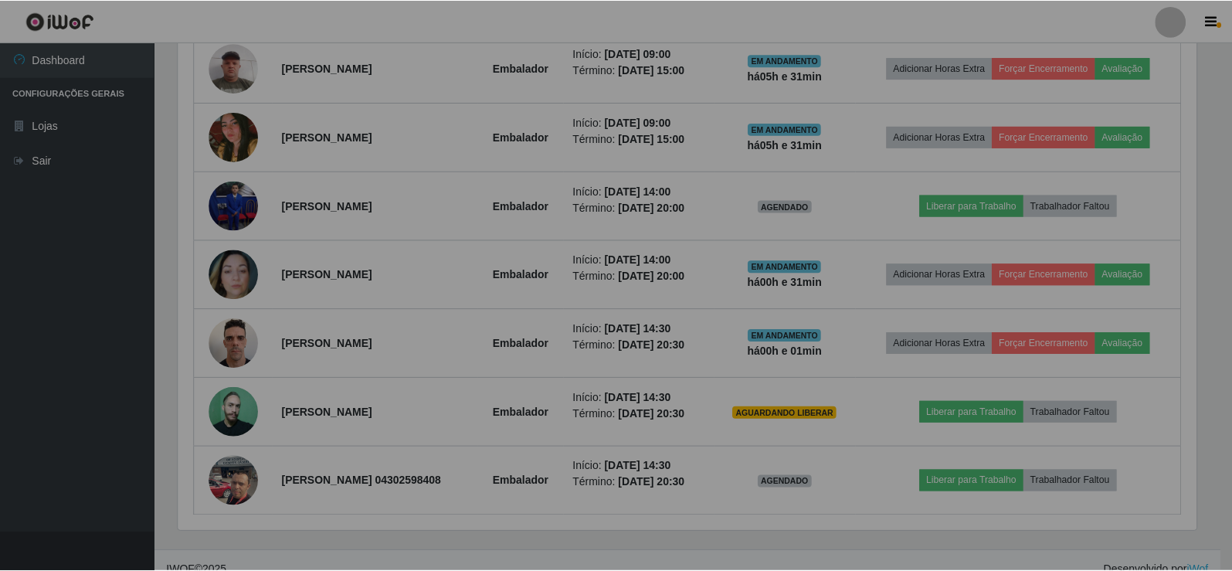
scroll to position [321, 1030]
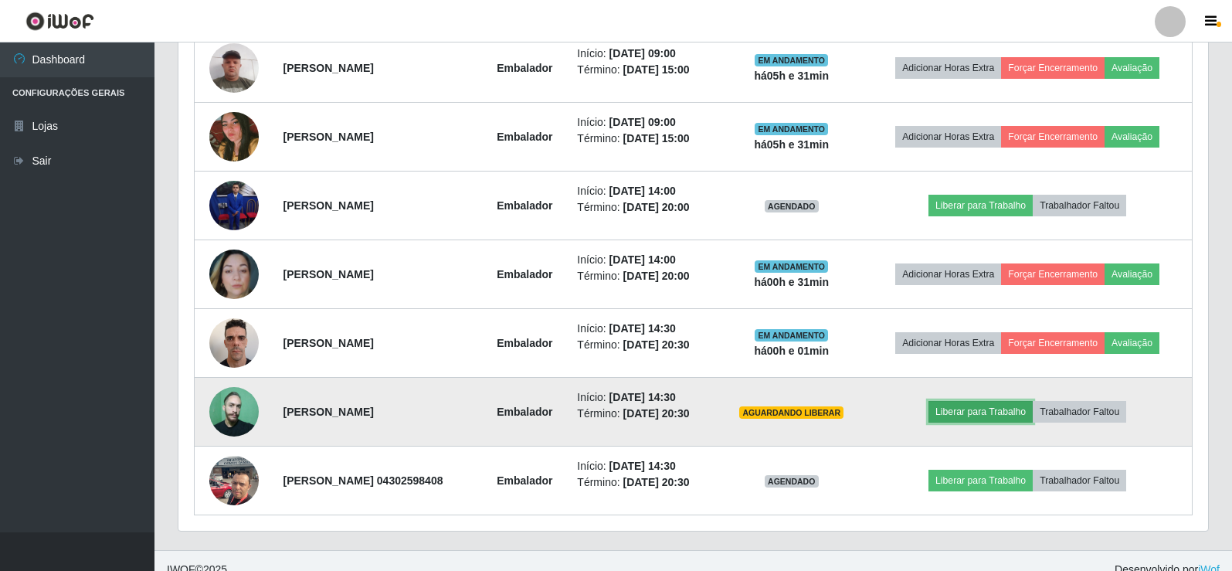
click at [984, 407] on button "Liberar para Trabalho" at bounding box center [981, 412] width 104 height 22
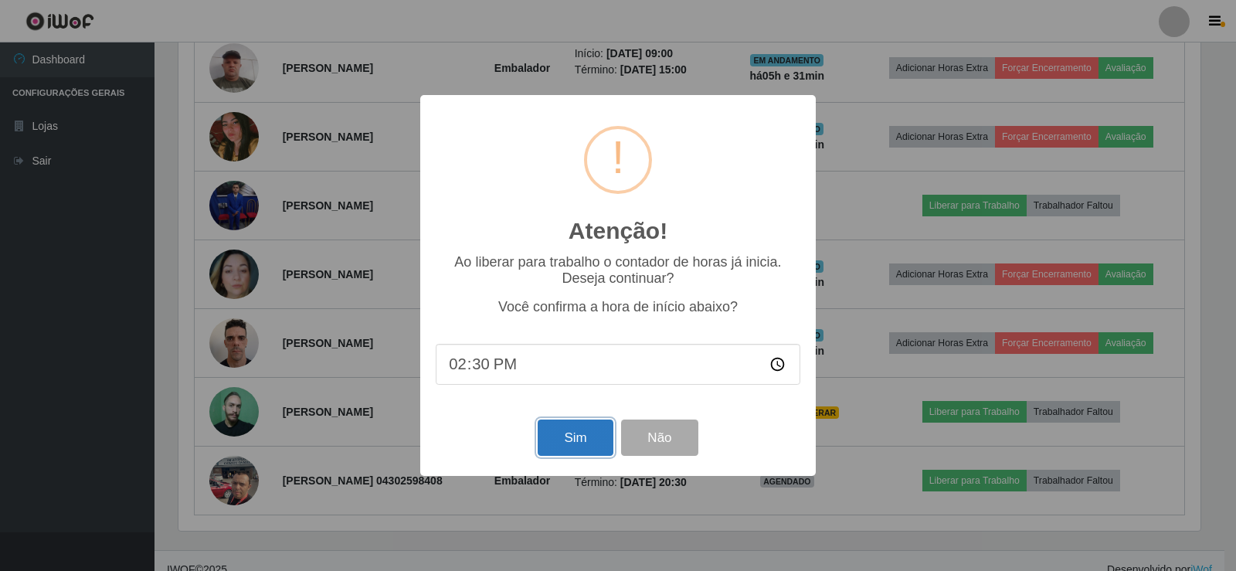
click at [577, 433] on button "Sim" at bounding box center [575, 438] width 75 height 36
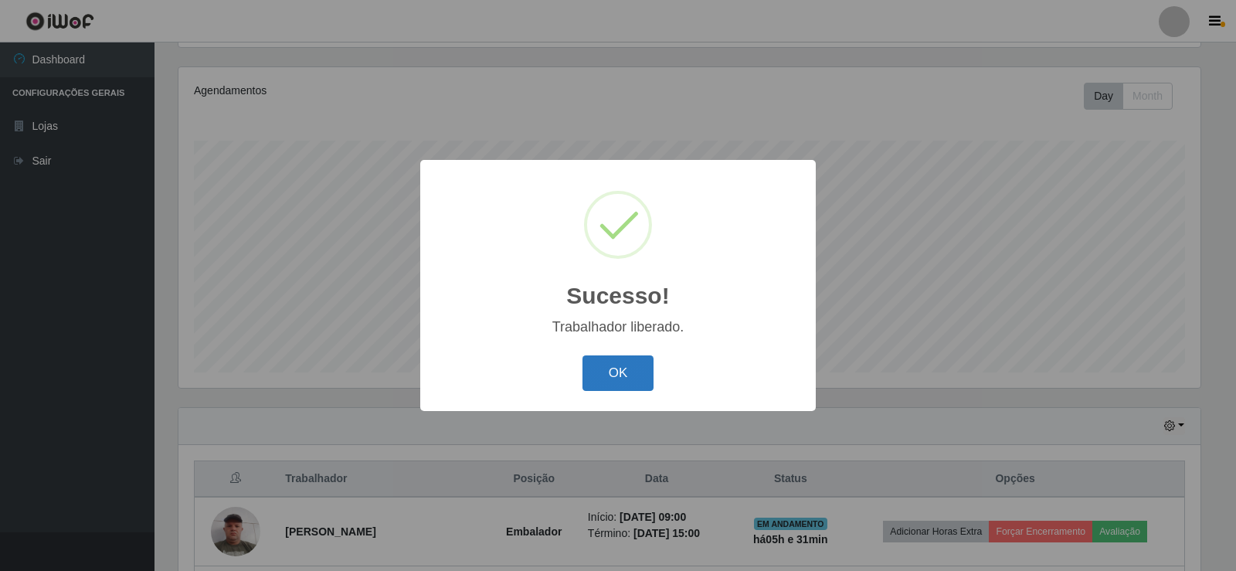
click at [603, 378] on button "OK" at bounding box center [619, 373] width 72 height 36
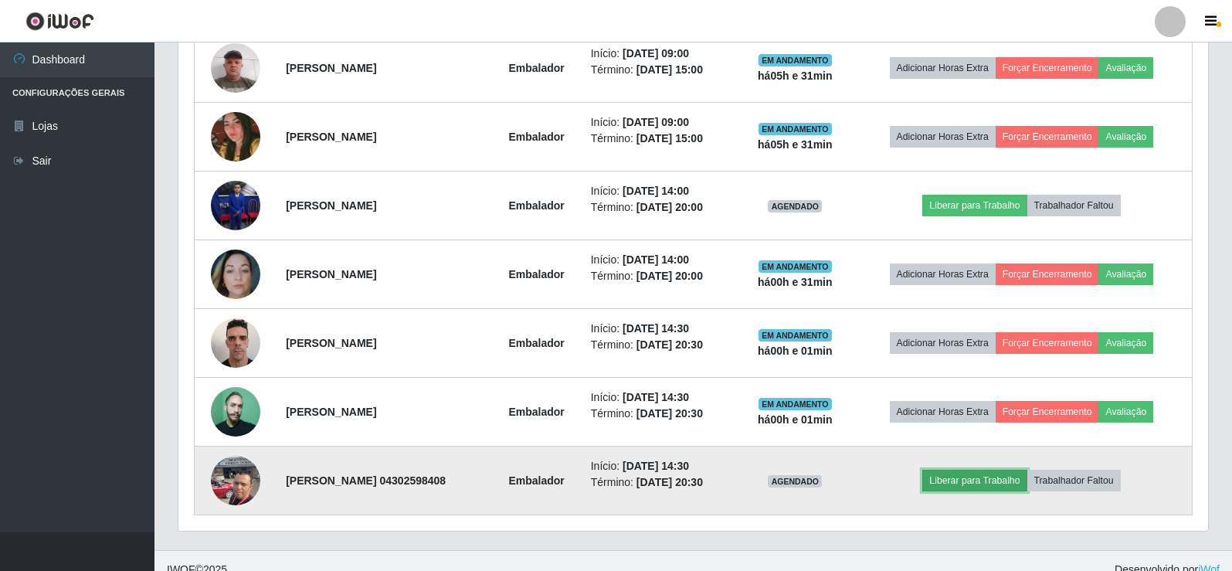
click at [1006, 480] on button "Liberar para Trabalho" at bounding box center [975, 481] width 104 height 22
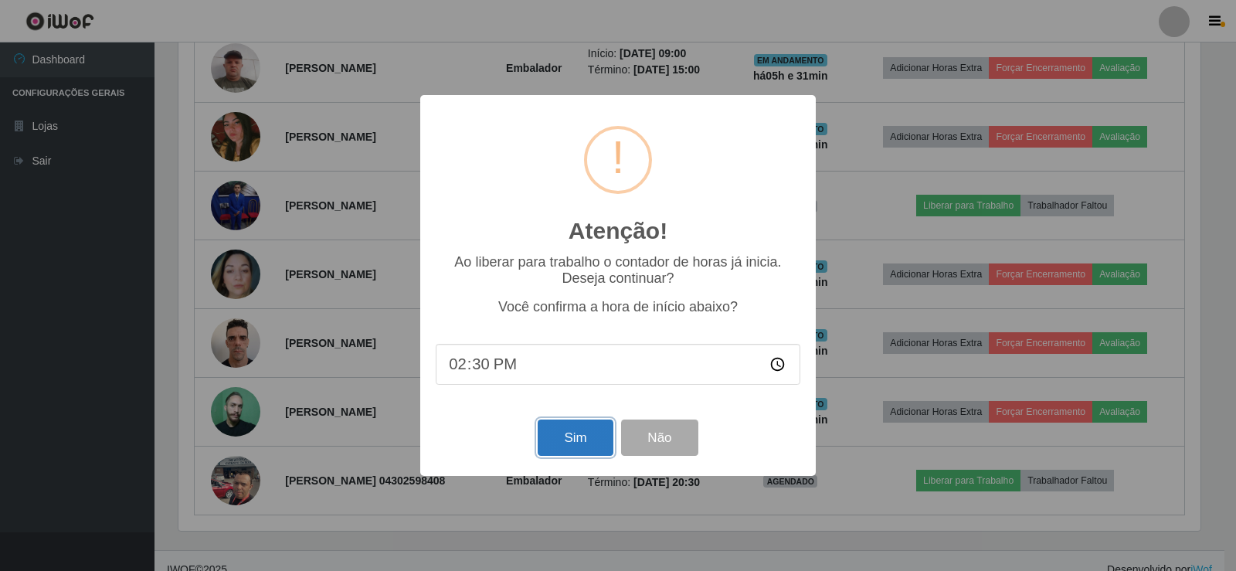
click at [596, 450] on button "Sim" at bounding box center [575, 438] width 75 height 36
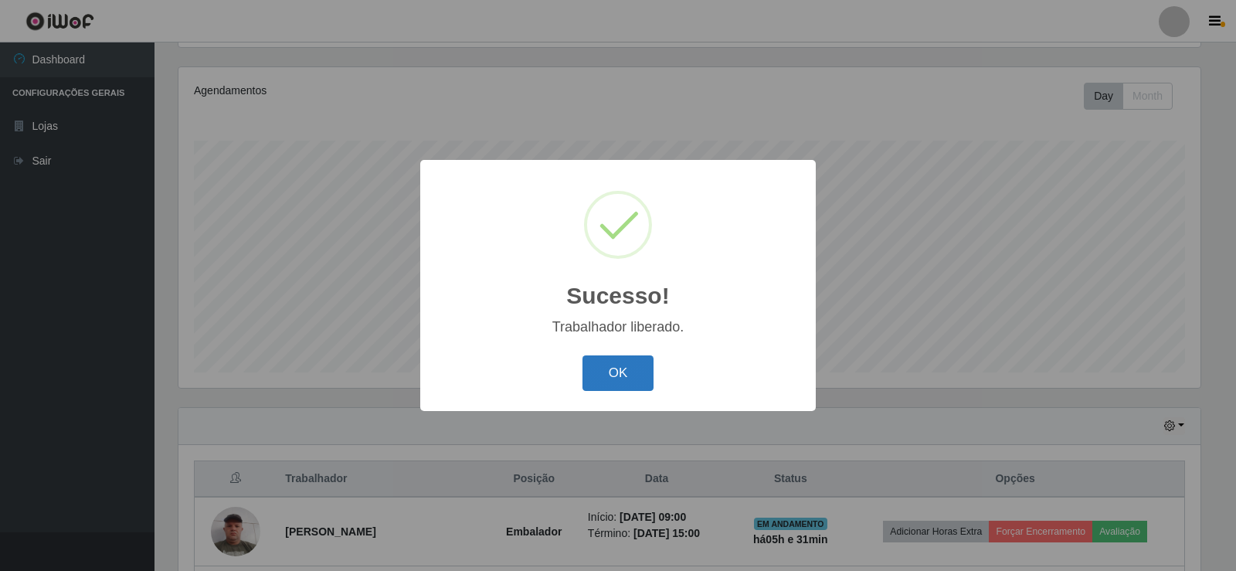
click at [625, 377] on button "OK" at bounding box center [619, 373] width 72 height 36
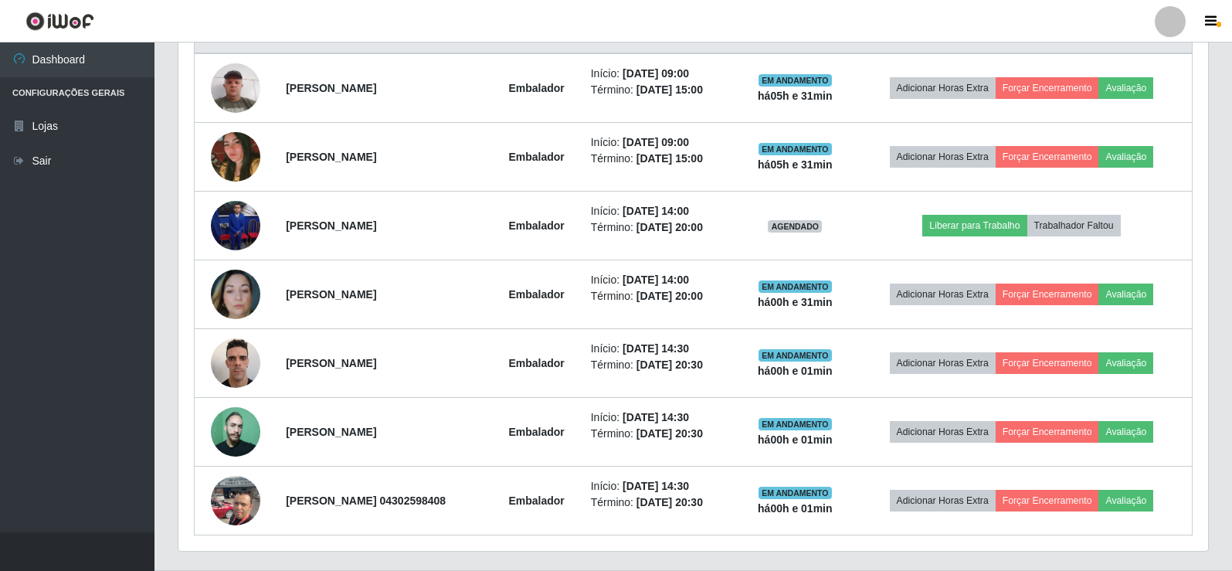
scroll to position [644, 0]
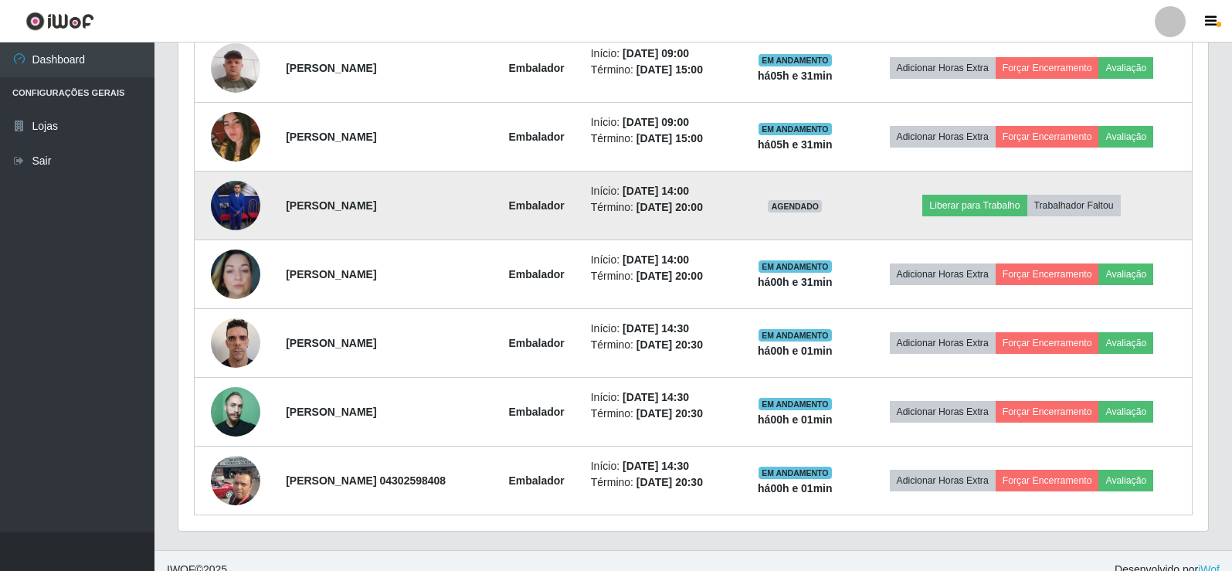
click at [238, 210] on img at bounding box center [235, 205] width 49 height 49
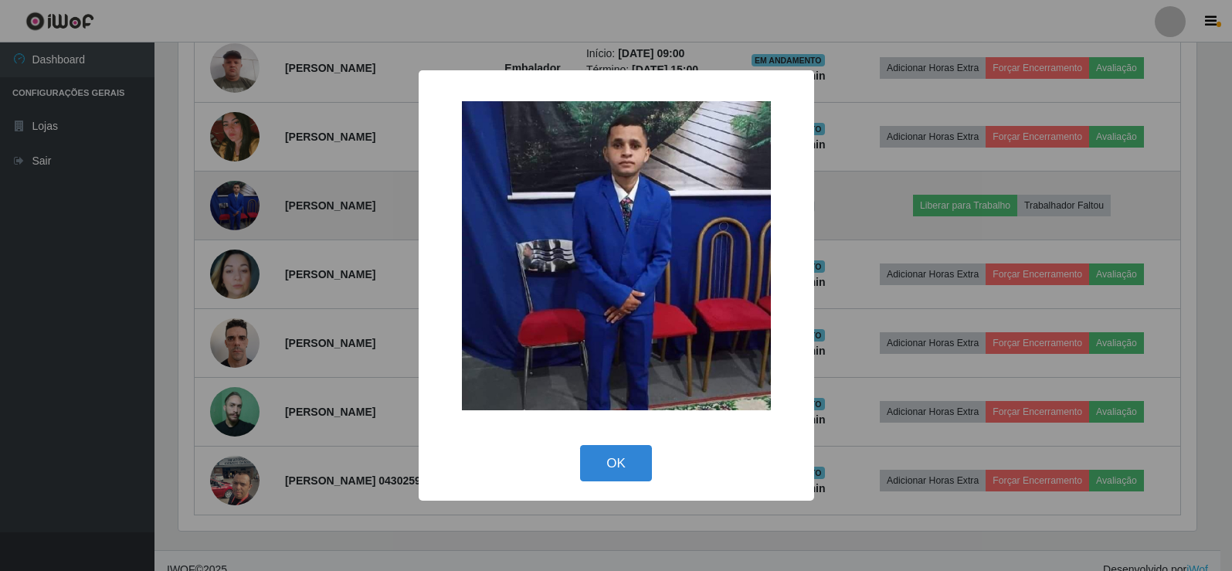
scroll to position [321, 1022]
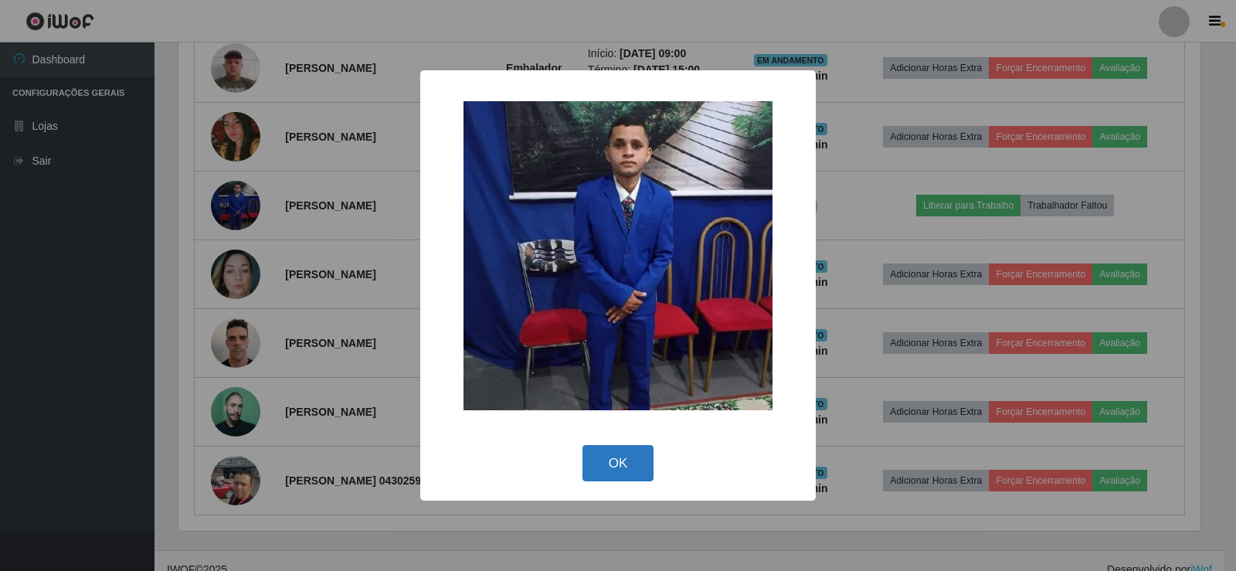
click at [635, 458] on button "OK" at bounding box center [619, 463] width 72 height 36
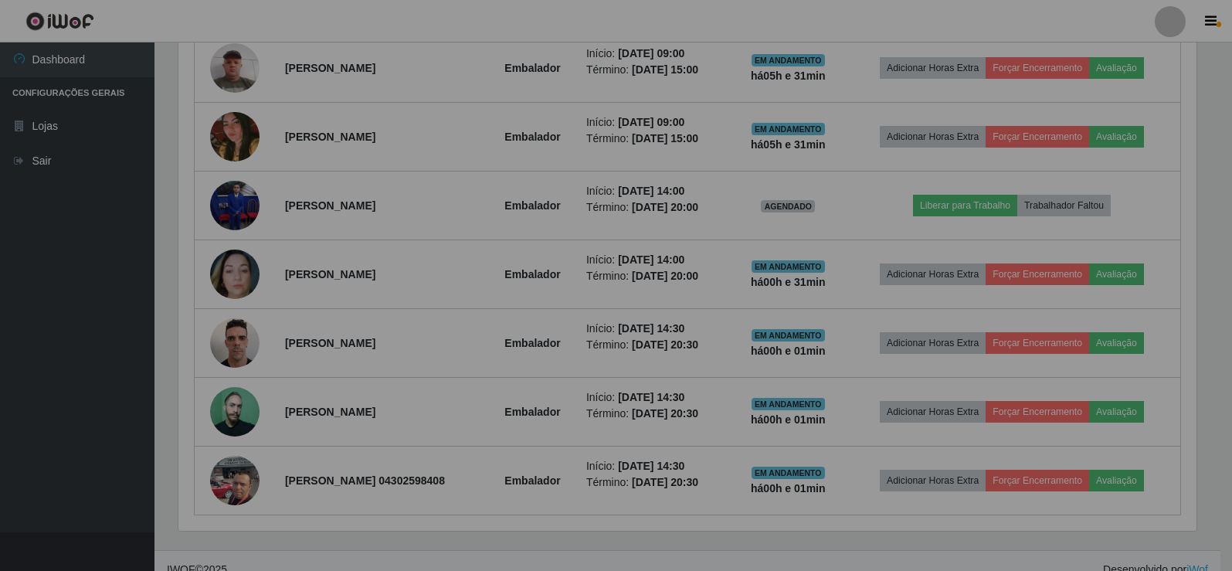
scroll to position [321, 1030]
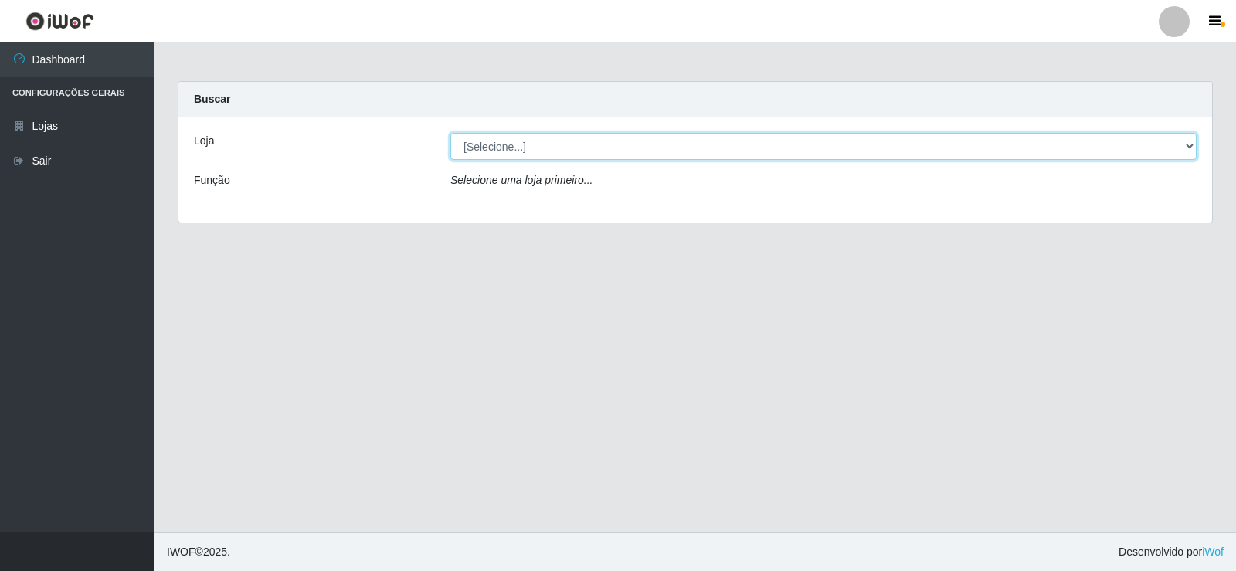
click at [495, 141] on select "[Selecione...] Rede Compras Supermercados - LOJA 2" at bounding box center [823, 146] width 746 height 27
select select "161"
click at [450, 133] on select "[Selecione...] Rede Compras Supermercados - LOJA 2" at bounding box center [823, 146] width 746 height 27
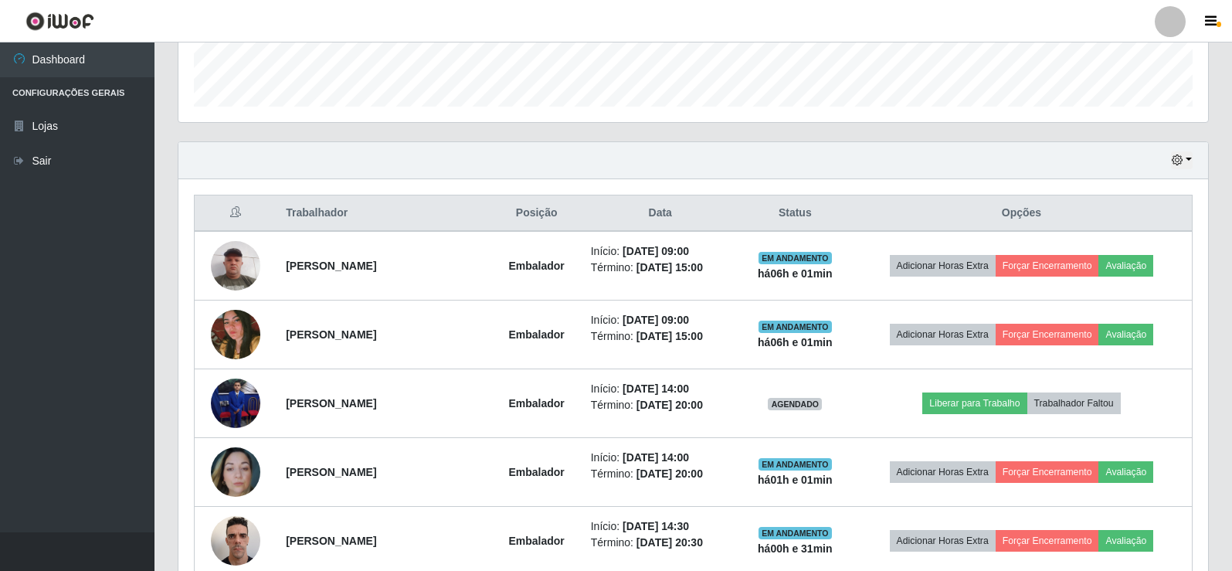
scroll to position [464, 0]
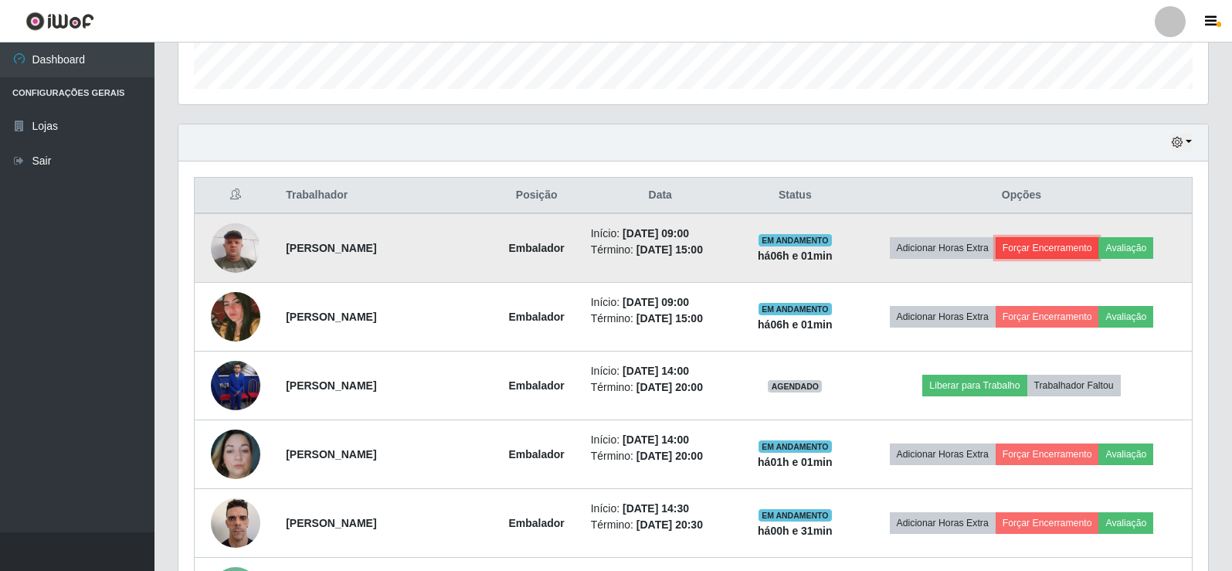
click at [1046, 246] on button "Forçar Encerramento" at bounding box center [1048, 248] width 104 height 22
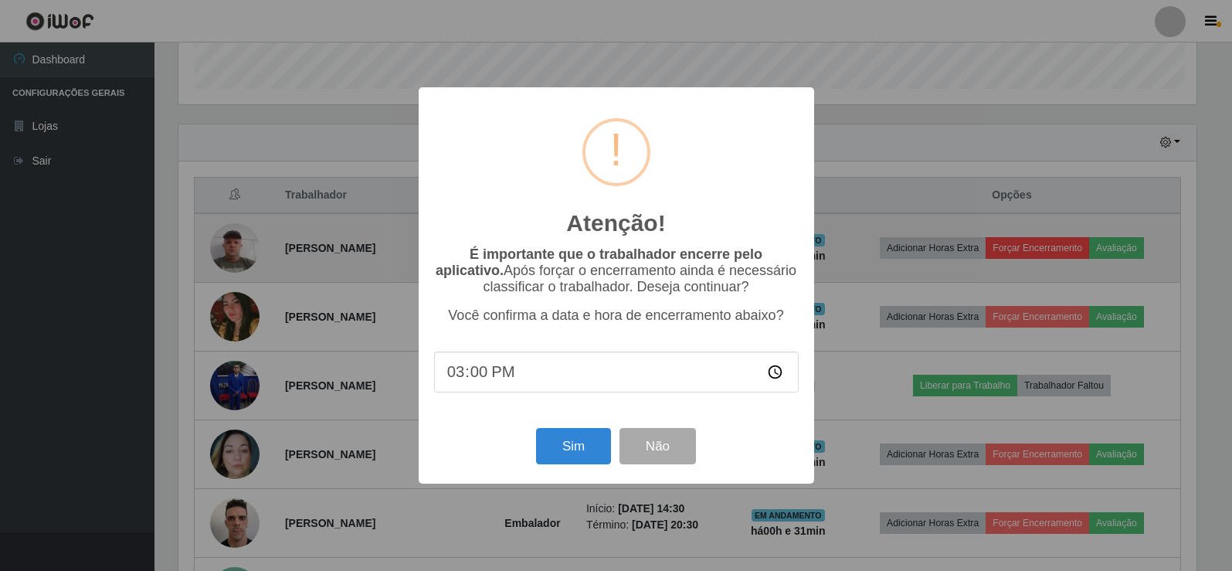
scroll to position [321, 1022]
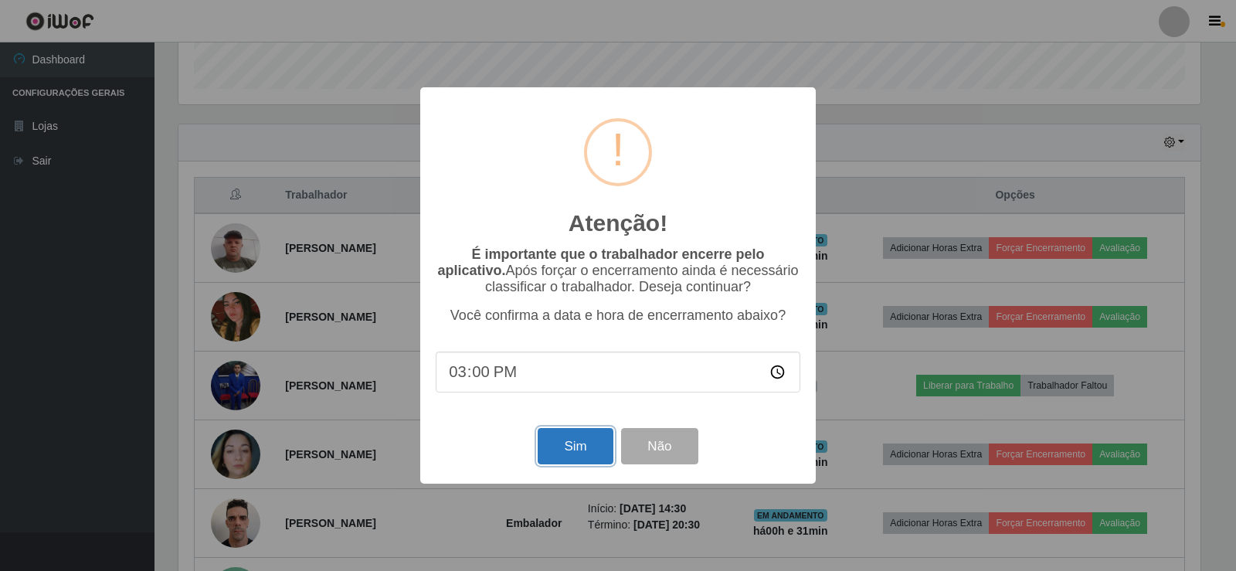
click at [559, 450] on button "Sim" at bounding box center [575, 446] width 75 height 36
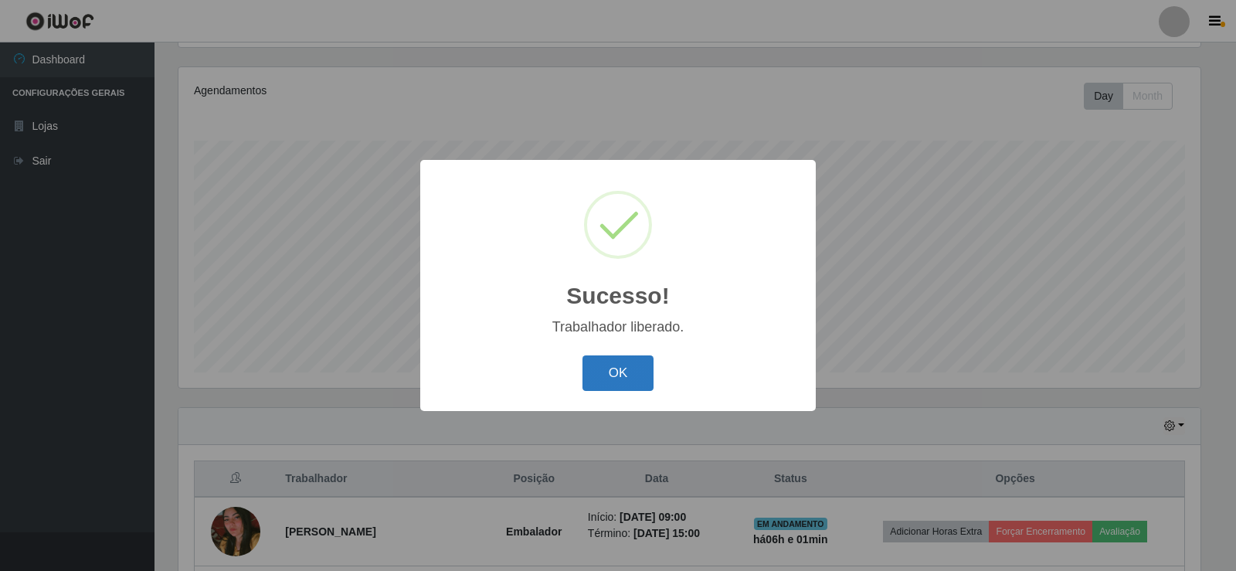
click at [627, 374] on button "OK" at bounding box center [619, 373] width 72 height 36
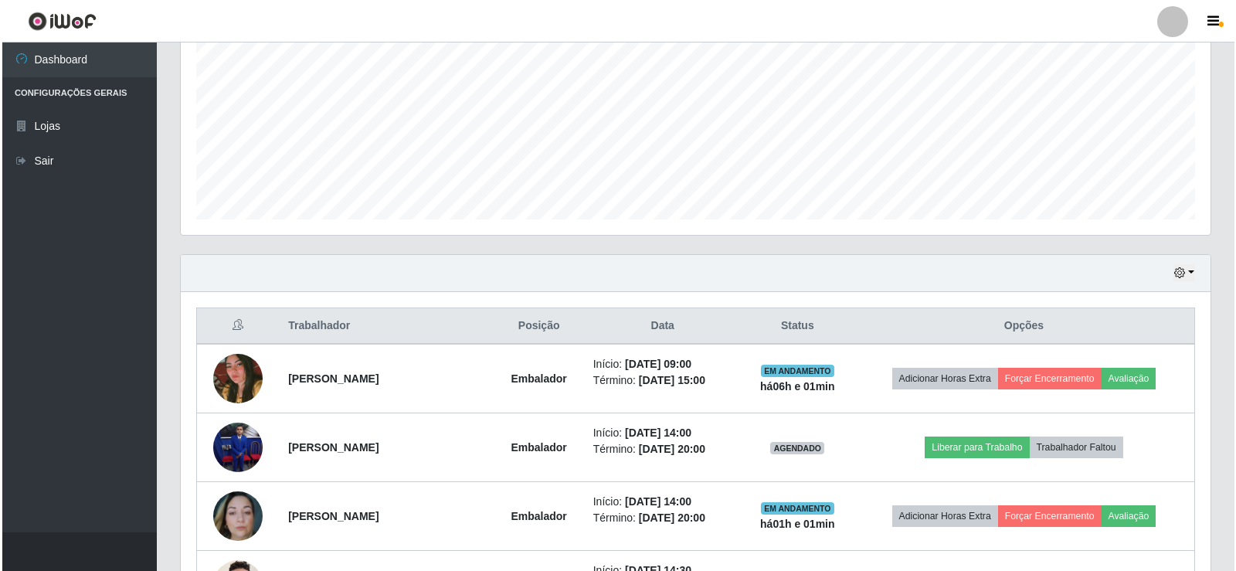
scroll to position [335, 0]
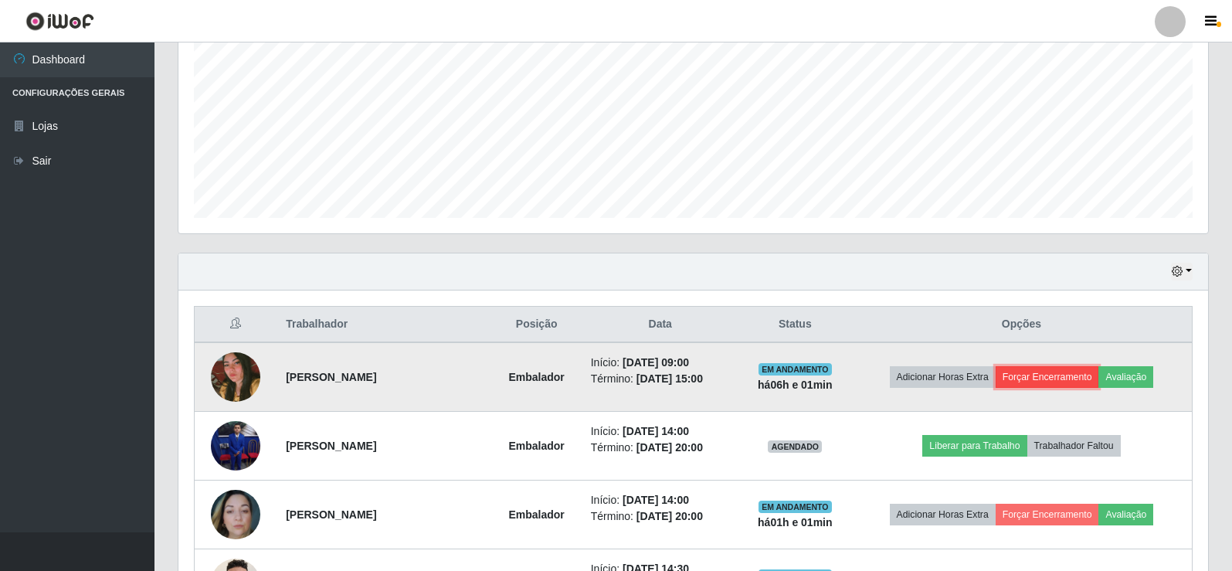
click at [1069, 376] on button "Forçar Encerramento" at bounding box center [1048, 377] width 104 height 22
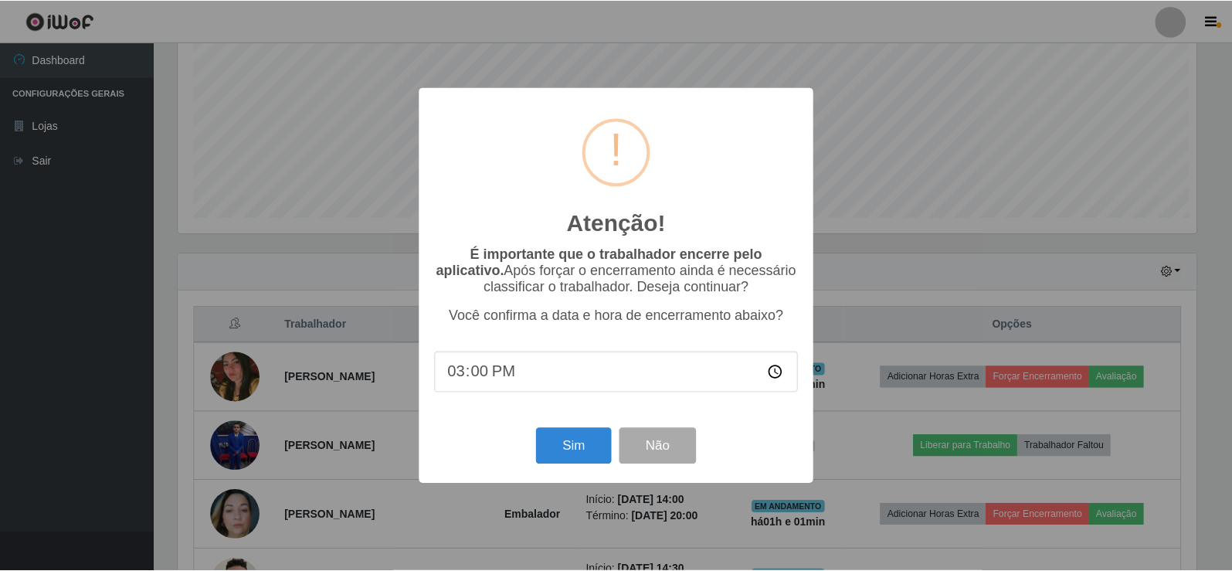
scroll to position [321, 1022]
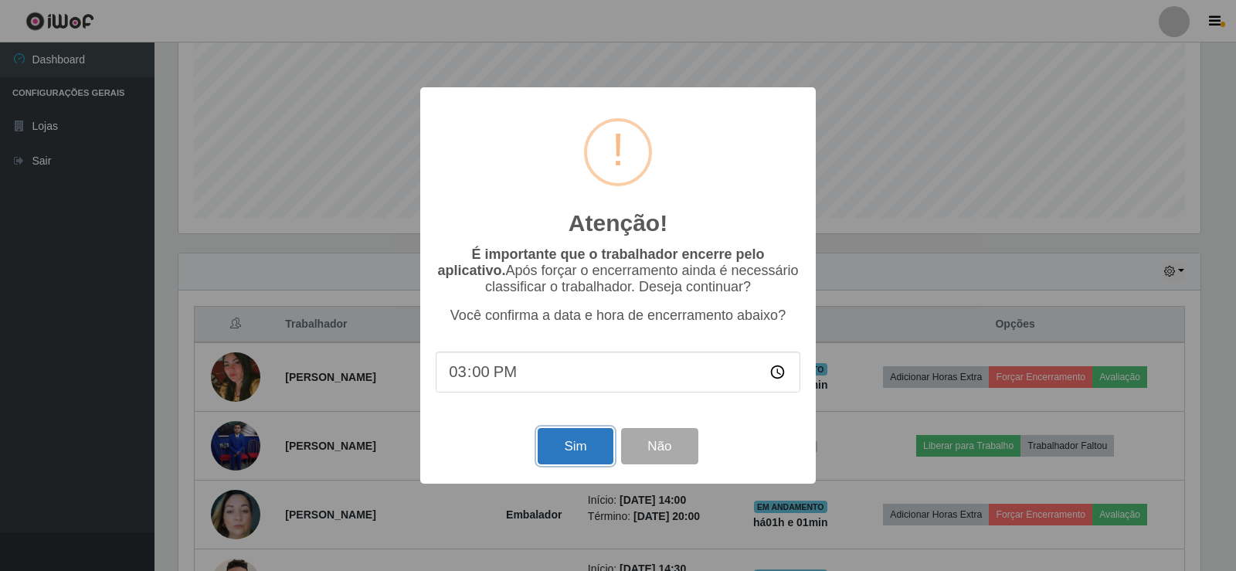
click at [559, 446] on button "Sim" at bounding box center [575, 446] width 75 height 36
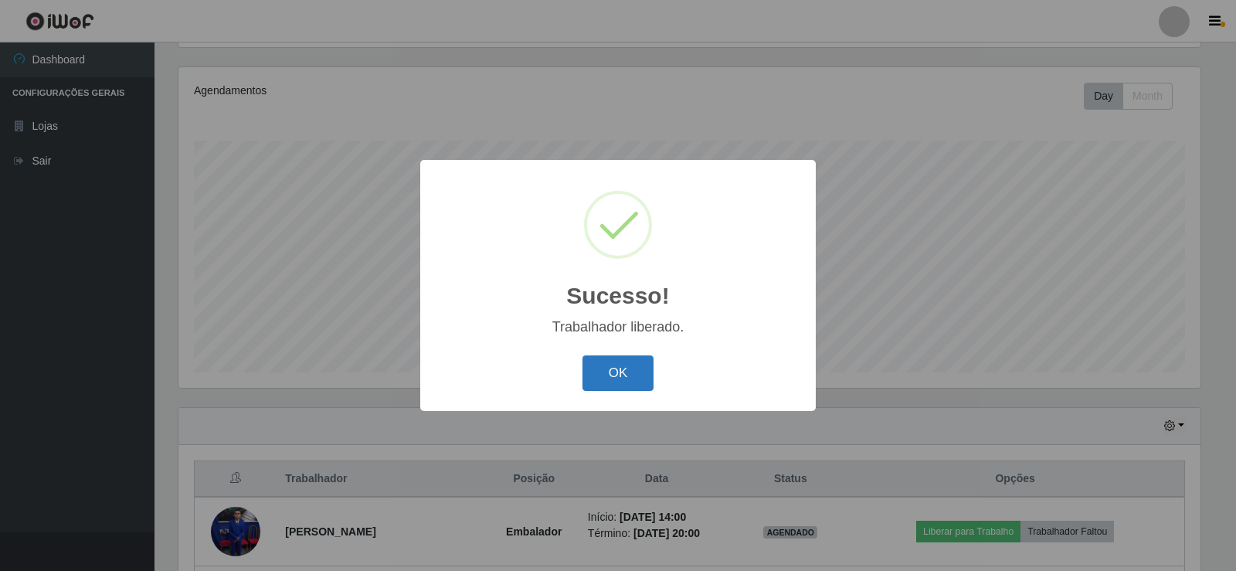
click at [618, 365] on button "OK" at bounding box center [619, 373] width 72 height 36
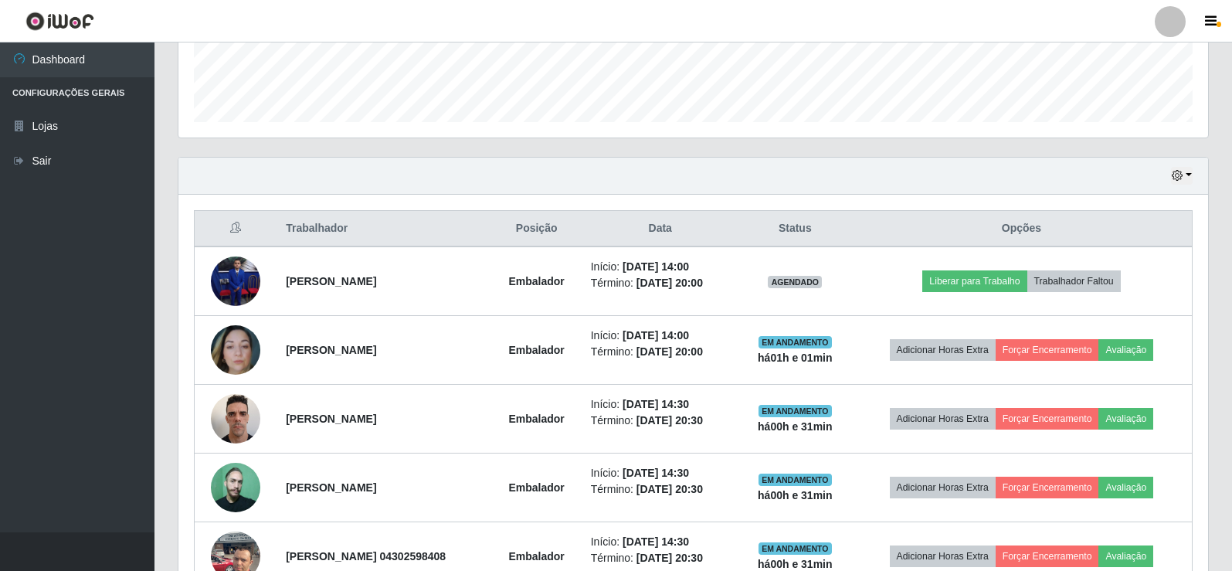
scroll to position [489, 0]
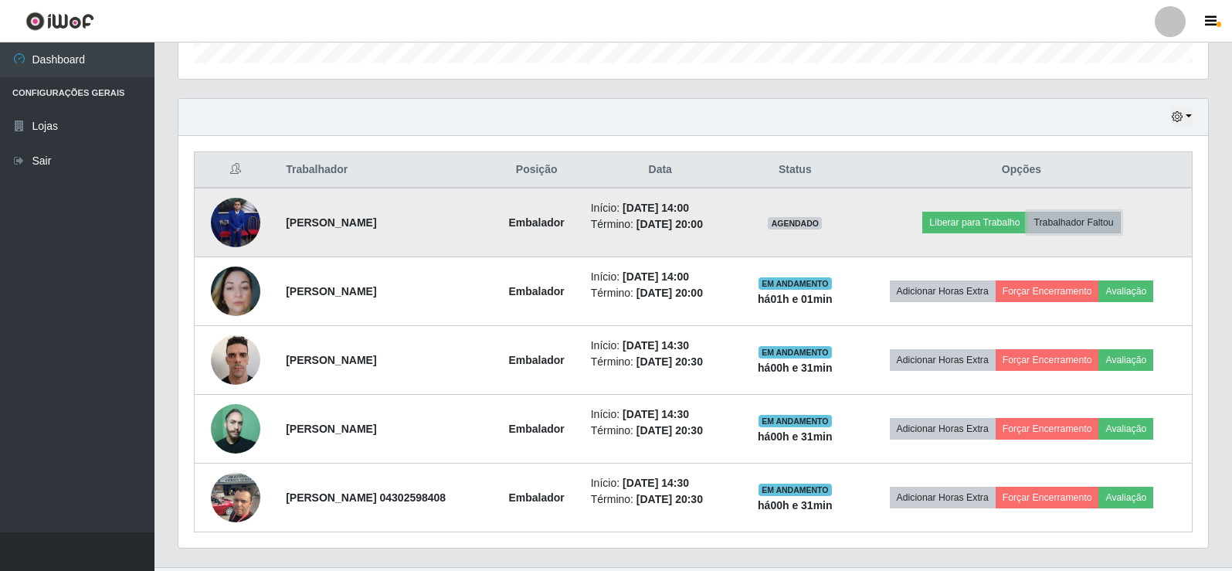
click at [1089, 214] on button "Trabalhador Faltou" at bounding box center [1074, 223] width 93 height 22
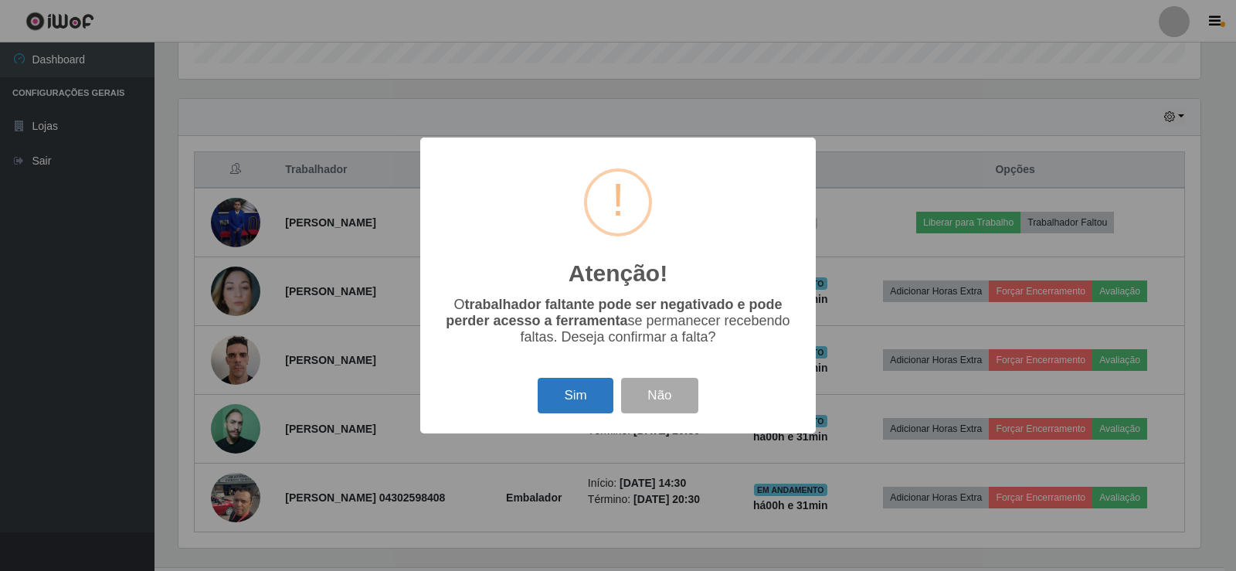
click at [578, 391] on button "Sim" at bounding box center [575, 396] width 75 height 36
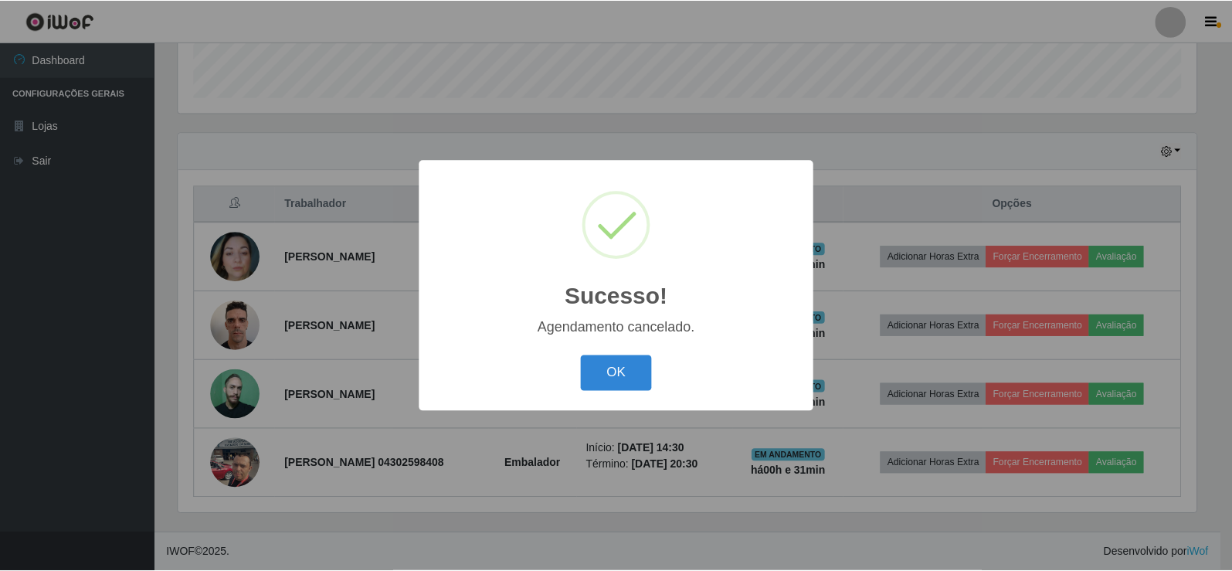
scroll to position [0, 0]
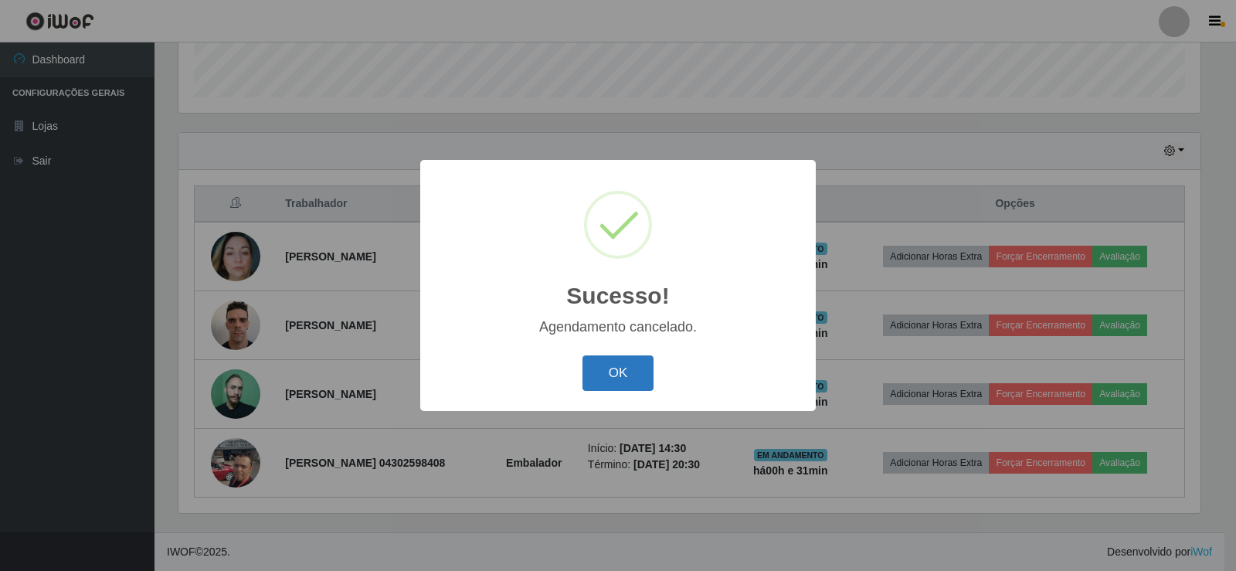
click at [624, 380] on button "OK" at bounding box center [619, 373] width 72 height 36
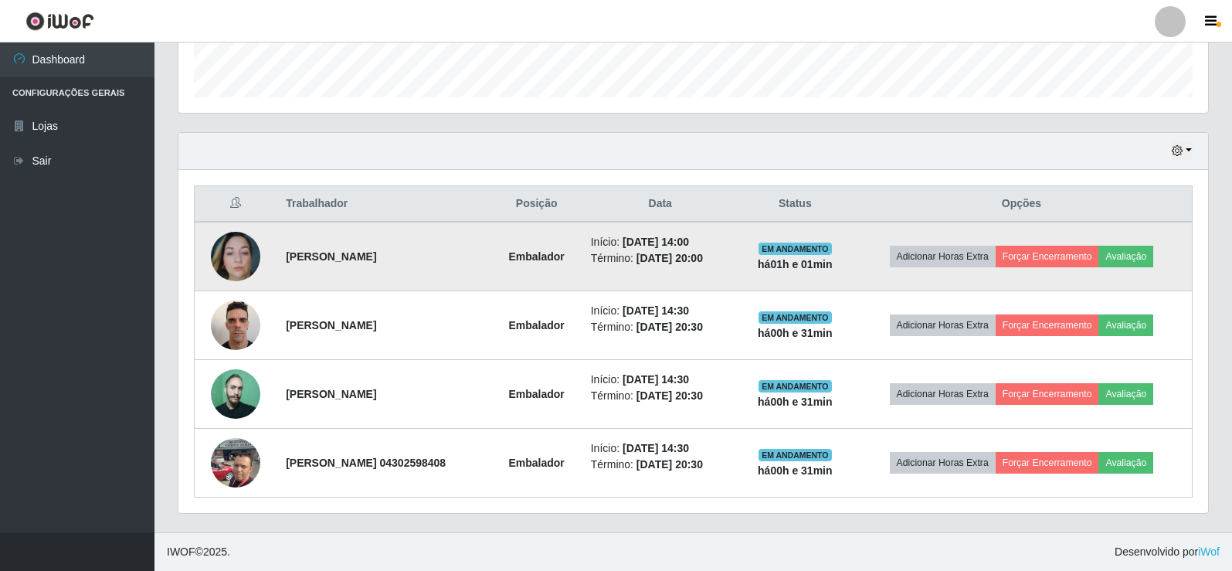
click at [223, 243] on img at bounding box center [235, 256] width 49 height 49
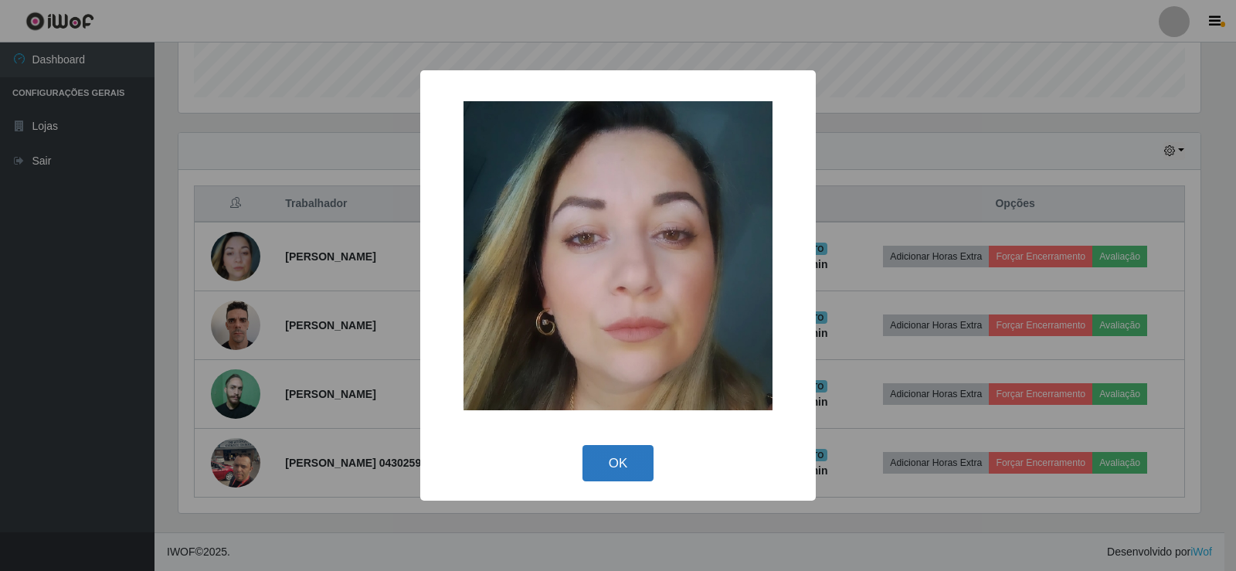
click at [610, 471] on button "OK" at bounding box center [619, 463] width 72 height 36
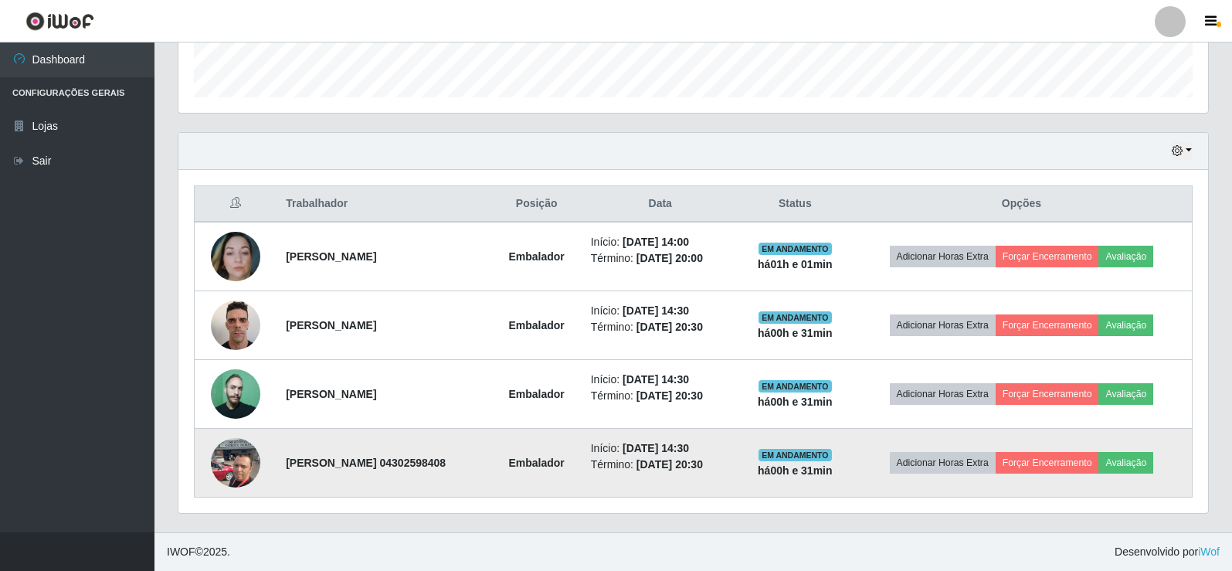
click at [238, 463] on img at bounding box center [235, 463] width 49 height 66
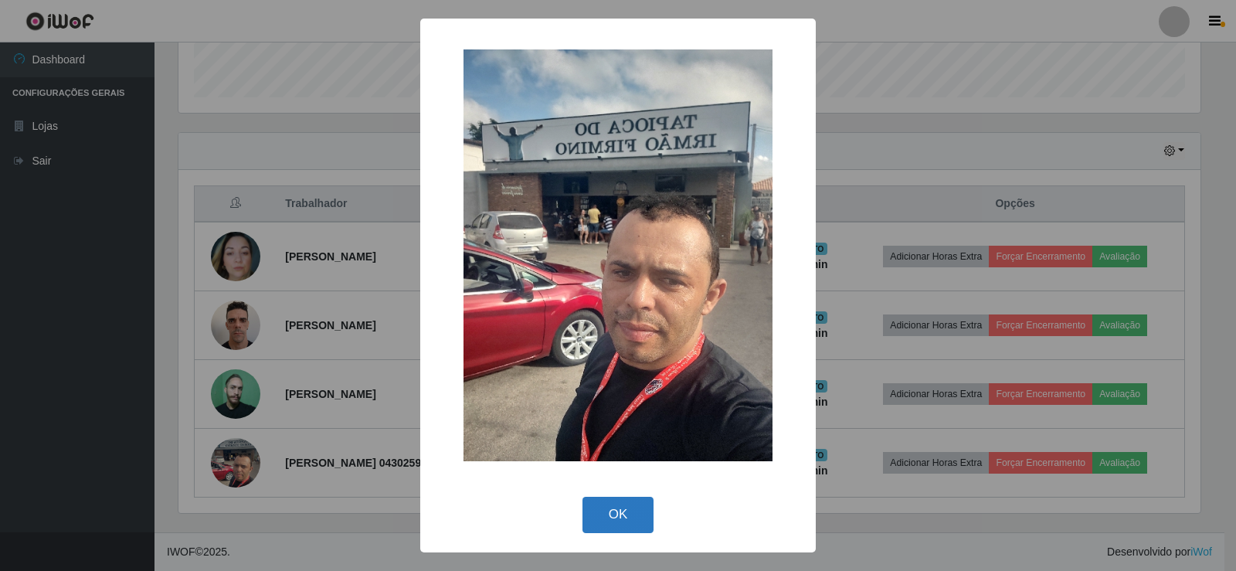
click at [600, 508] on button "OK" at bounding box center [619, 515] width 72 height 36
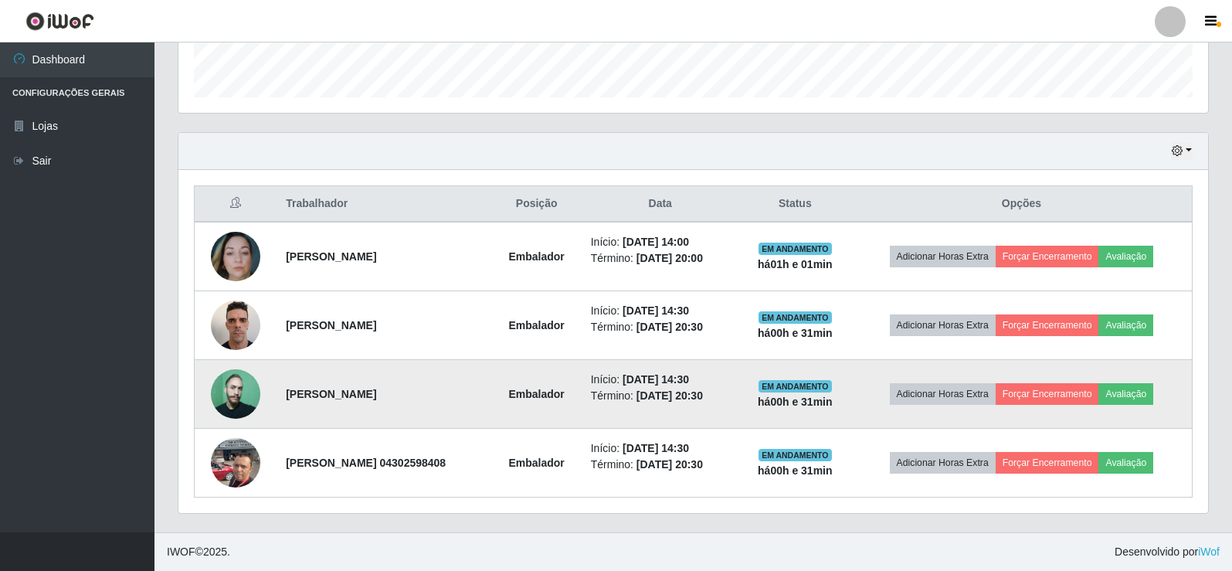
click at [220, 406] on img at bounding box center [235, 393] width 49 height 49
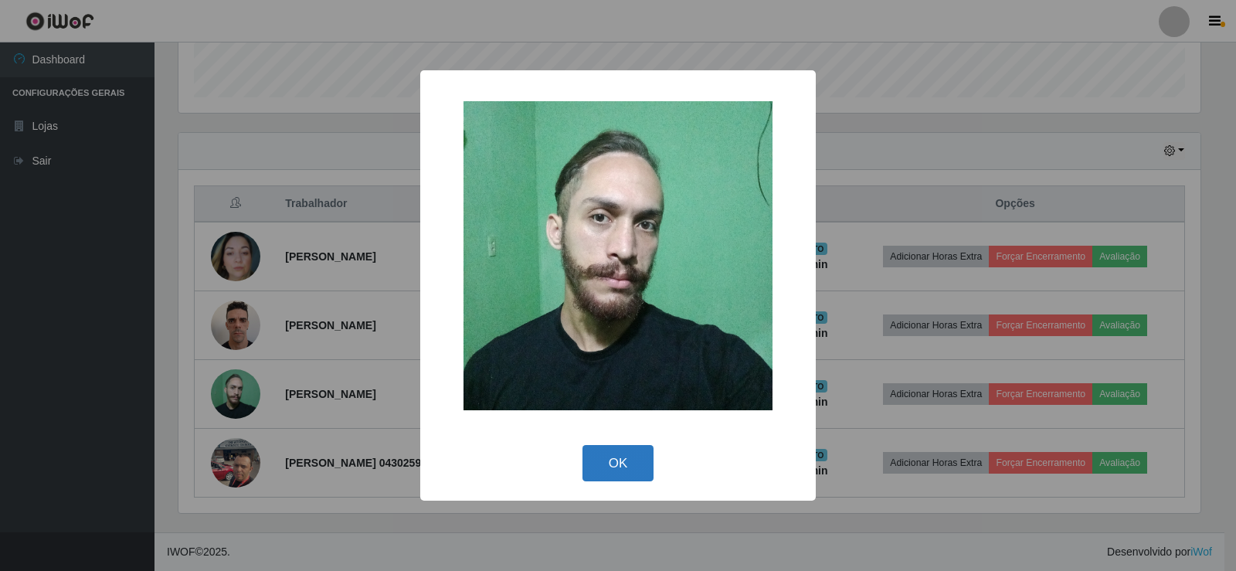
click at [618, 467] on button "OK" at bounding box center [619, 463] width 72 height 36
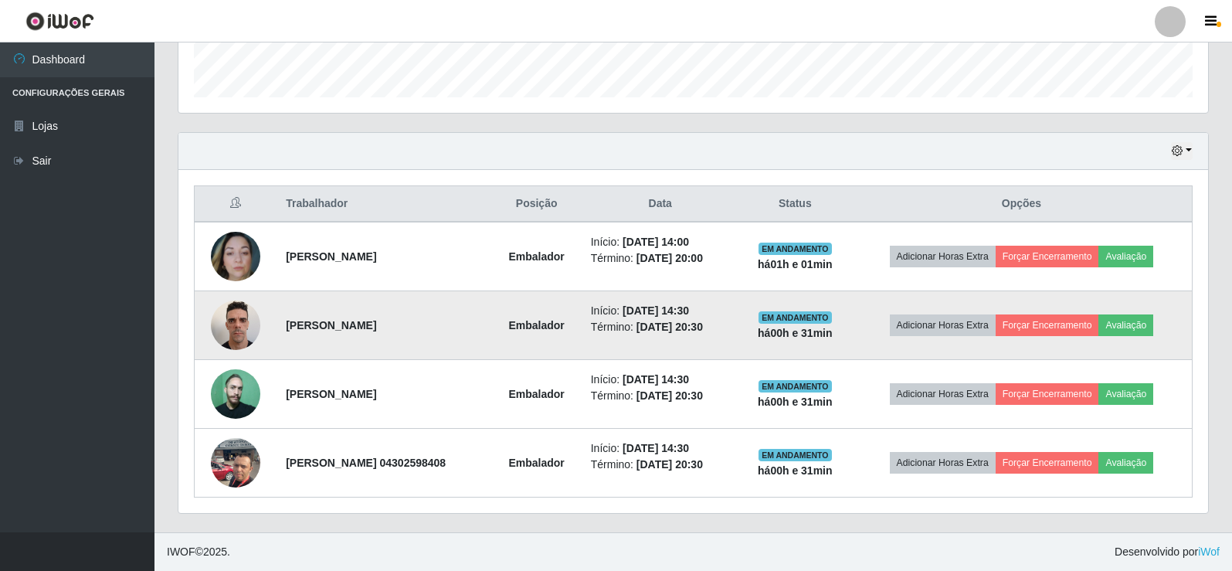
click at [251, 336] on img at bounding box center [235, 325] width 49 height 66
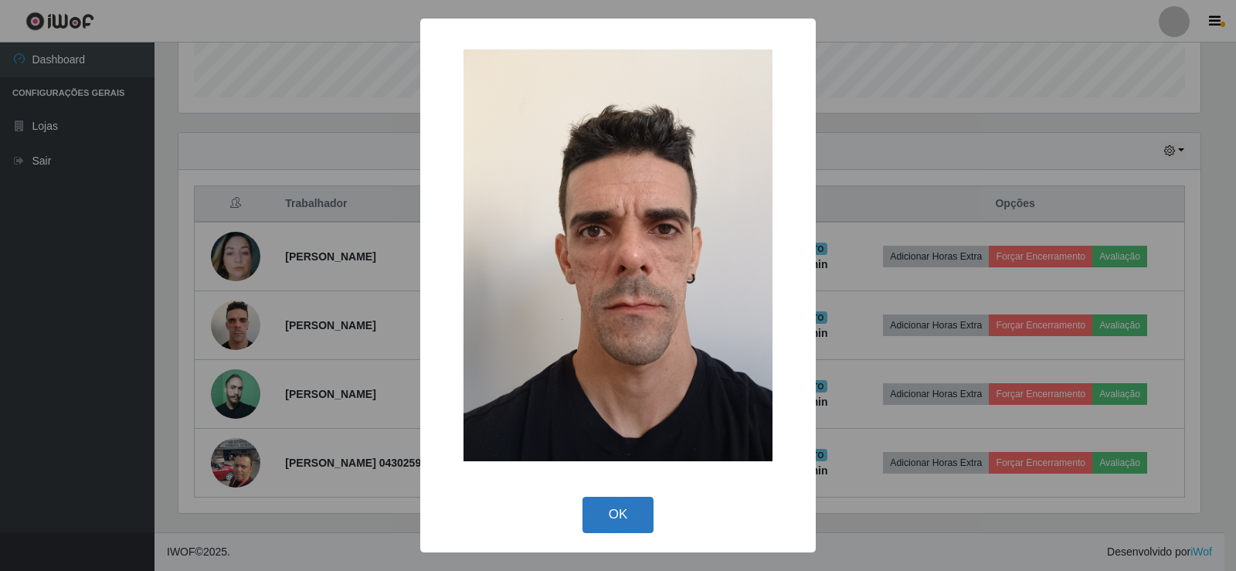
click at [612, 515] on button "OK" at bounding box center [619, 515] width 72 height 36
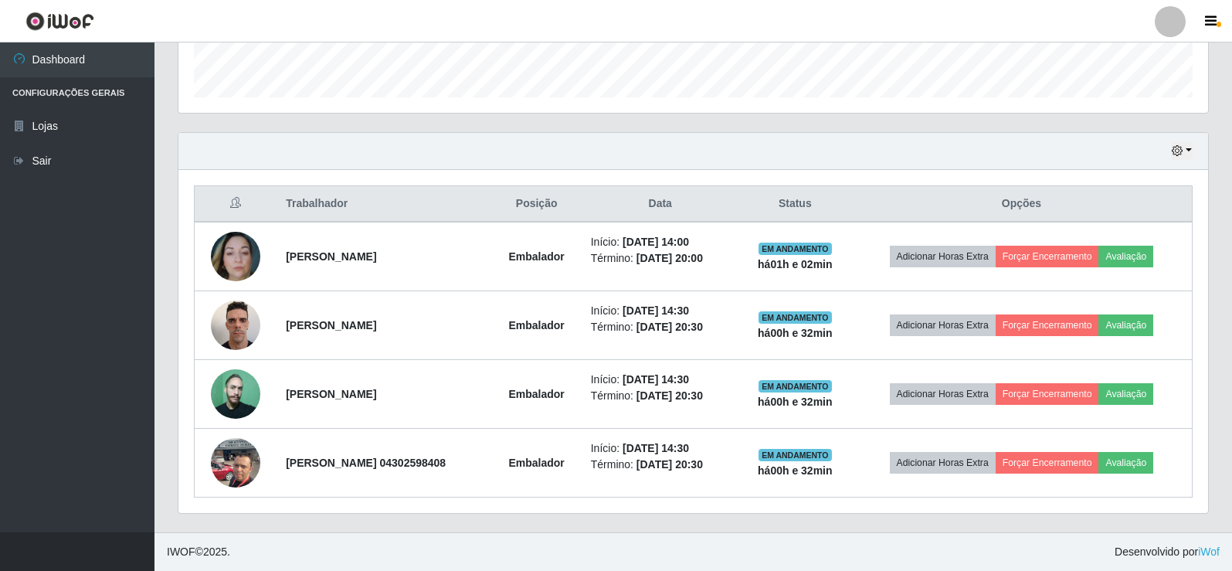
click at [193, 295] on div "Trabalhador Posição Data Status Opções [PERSON_NAME] Início: [DATE] 14:00 Térmi…" at bounding box center [693, 341] width 1030 height 343
